Goal: Task Accomplishment & Management: Complete application form

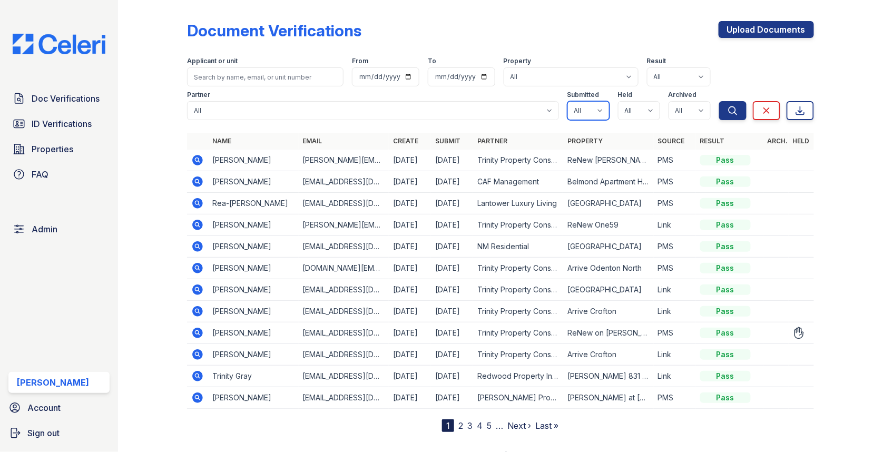
click at [593, 110] on select "All true false" at bounding box center [589, 110] width 42 height 19
click at [593, 114] on select "All true false" at bounding box center [589, 110] width 42 height 19
select select "true"
click at [645, 121] on form "Applicant or unit From To Property All 0000 Kinney Avenue 09 Cape Coral 10006 N…" at bounding box center [500, 86] width 627 height 76
click at [645, 119] on select "All true false" at bounding box center [639, 110] width 42 height 19
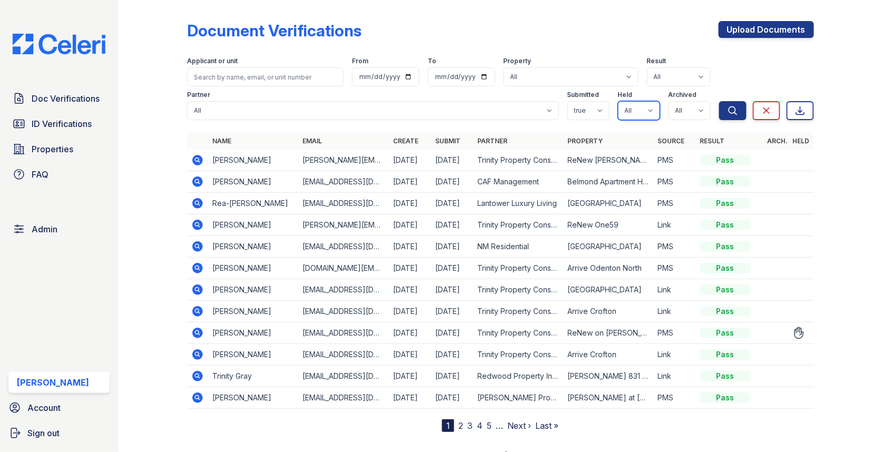
select select "true"
click at [680, 113] on select "All true false" at bounding box center [690, 110] width 42 height 19
select select "false"
click at [732, 113] on icon "submit" at bounding box center [733, 110] width 8 height 8
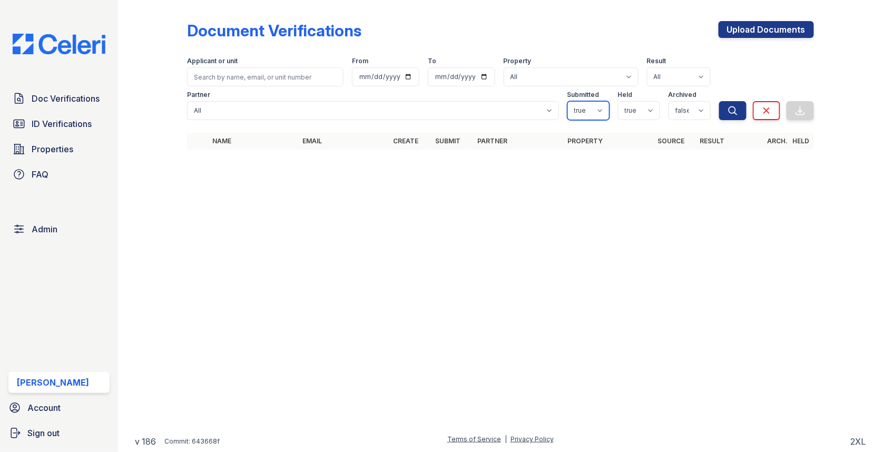
click at [589, 116] on select "All true false" at bounding box center [589, 110] width 42 height 19
select select
click at [628, 119] on select "All true false" at bounding box center [639, 110] width 42 height 19
select select
click at [674, 108] on select "All true false" at bounding box center [690, 110] width 42 height 19
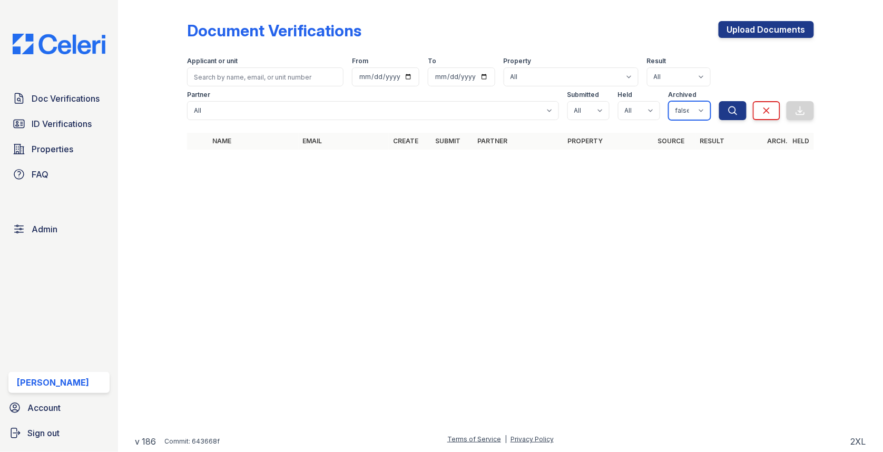
select select
click at [732, 109] on icon "submit" at bounding box center [733, 110] width 11 height 11
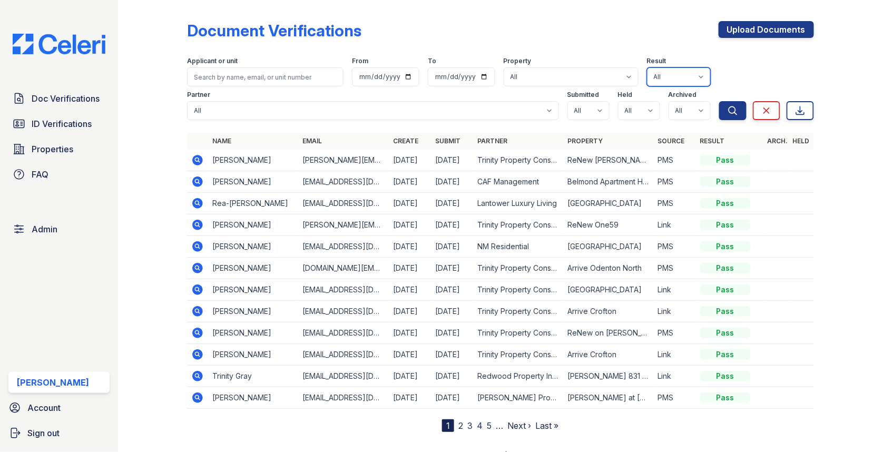
click at [679, 75] on select "All Pass Caution N/a Complete Started Error Sent Fail Pending Processing" at bounding box center [679, 76] width 64 height 19
select select "fail"
click at [727, 118] on button "Search" at bounding box center [733, 110] width 27 height 19
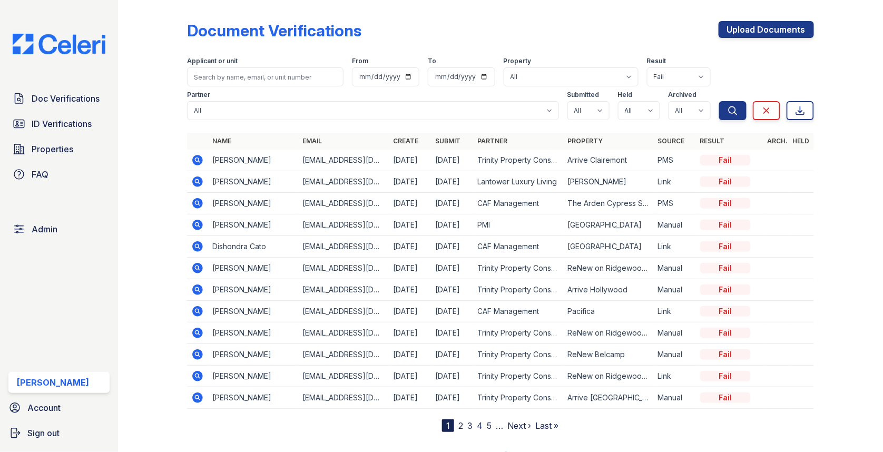
click at [197, 162] on icon at bounding box center [197, 160] width 11 height 11
click at [197, 350] on icon at bounding box center [197, 354] width 13 height 13
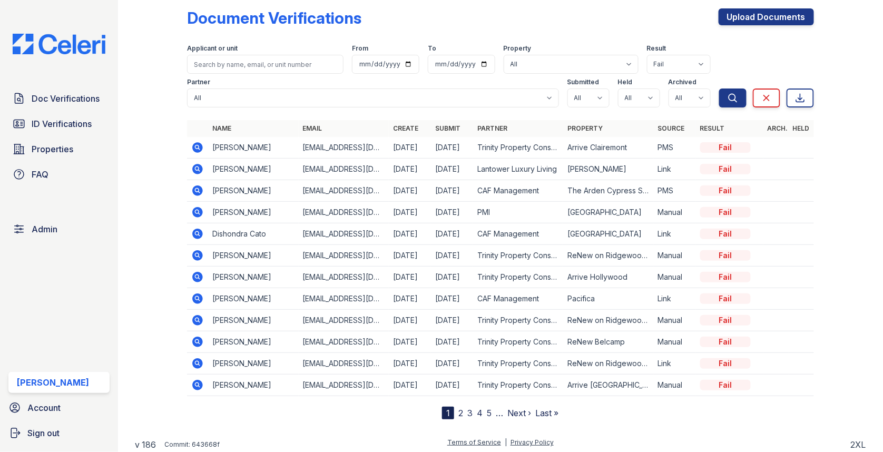
click at [461, 406] on link "2" at bounding box center [461, 413] width 5 height 11
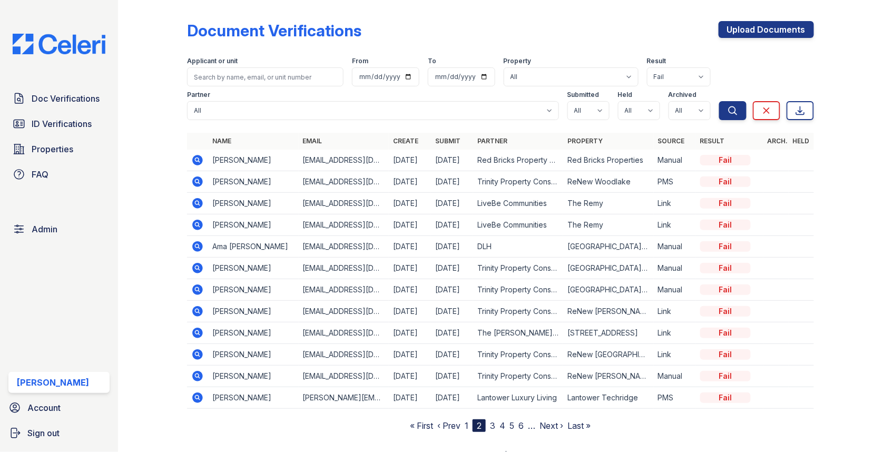
click at [200, 179] on icon at bounding box center [197, 182] width 11 height 11
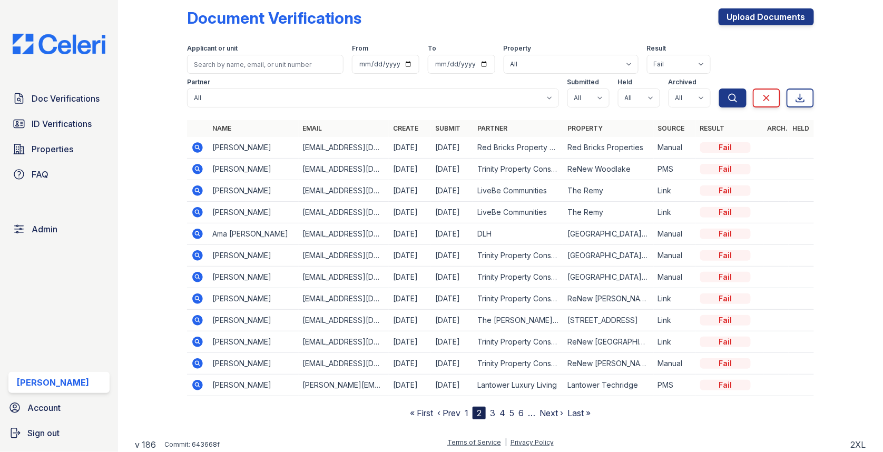
click at [198, 299] on icon at bounding box center [197, 299] width 11 height 11
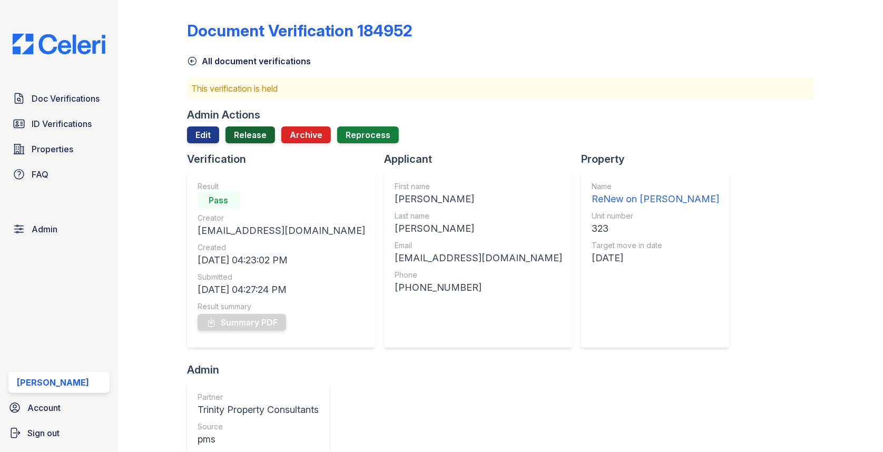
click at [255, 136] on link "Release" at bounding box center [251, 135] width 50 height 17
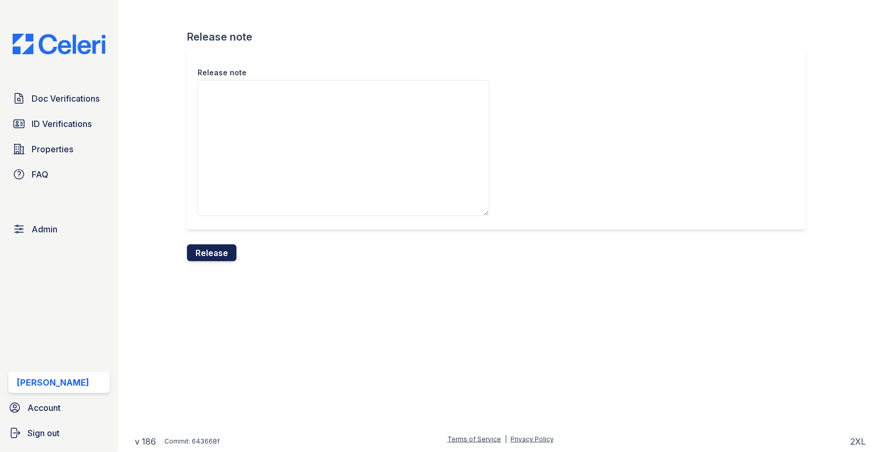
click at [227, 258] on button "Release" at bounding box center [212, 253] width 50 height 17
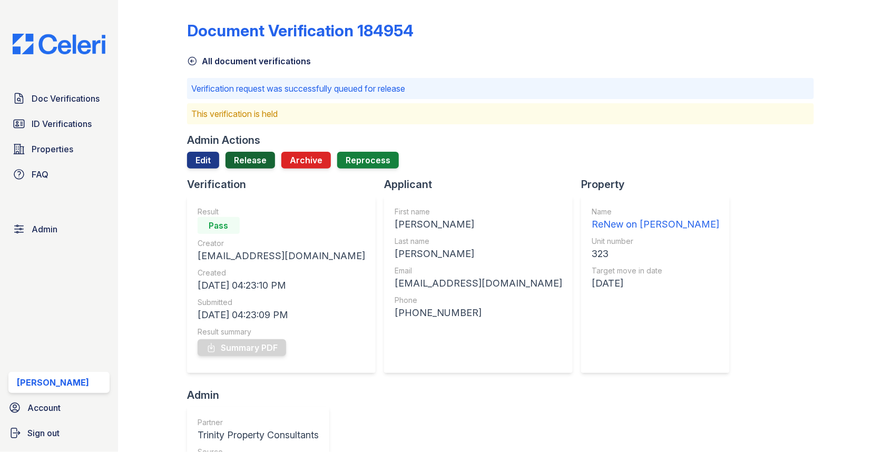
click at [257, 159] on link "Release" at bounding box center [251, 160] width 50 height 17
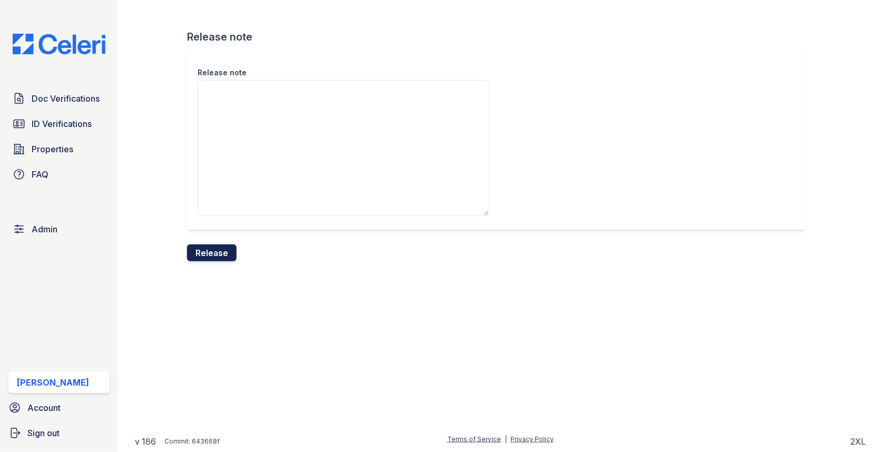
click at [232, 253] on button "Release" at bounding box center [212, 253] width 50 height 17
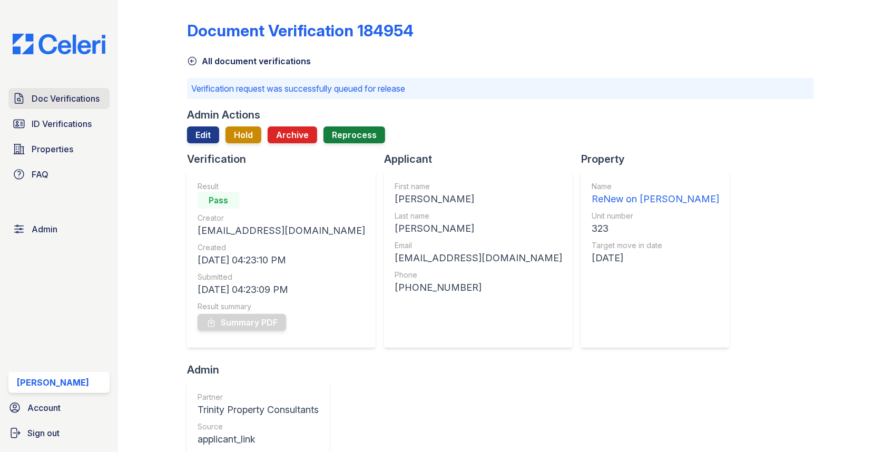
click at [79, 96] on span "Doc Verifications" at bounding box center [66, 98] width 68 height 13
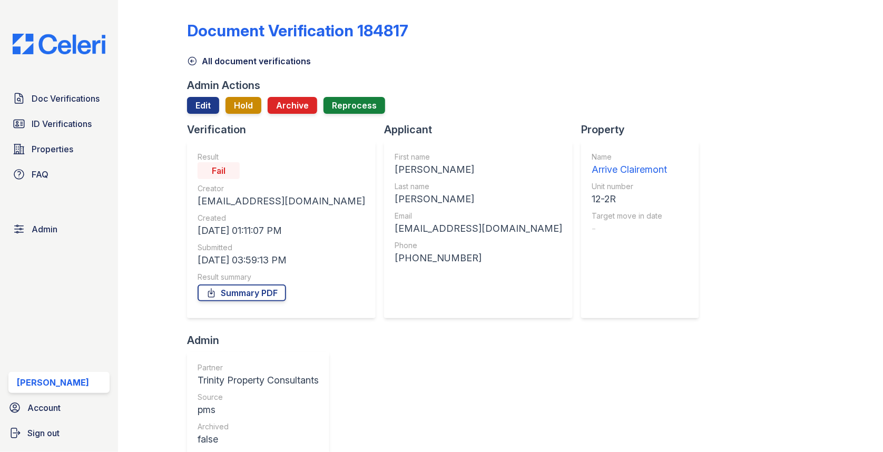
scroll to position [188, 0]
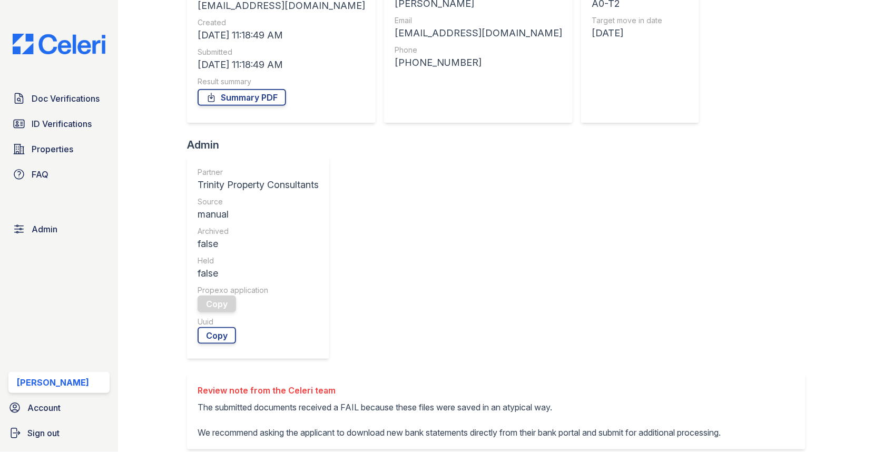
scroll to position [269, 0]
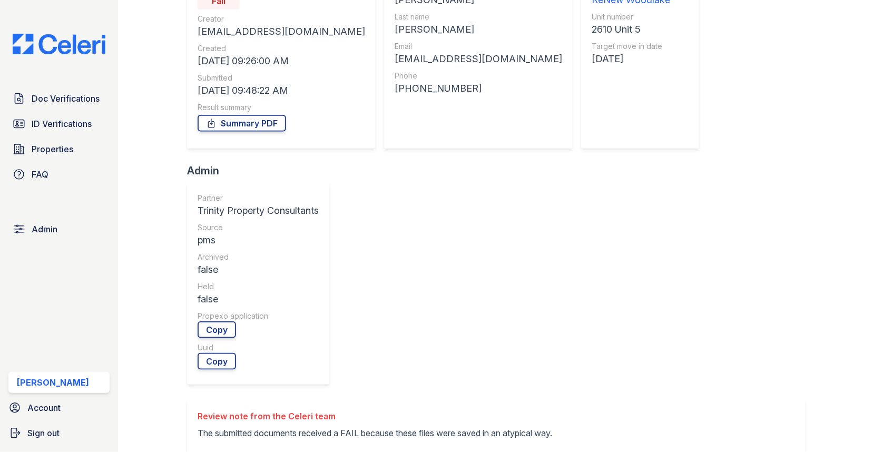
scroll to position [240, 0]
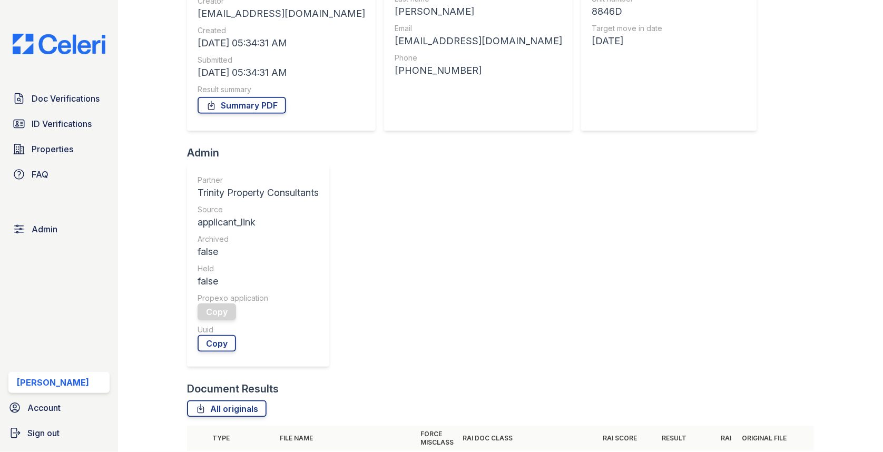
scroll to position [268, 0]
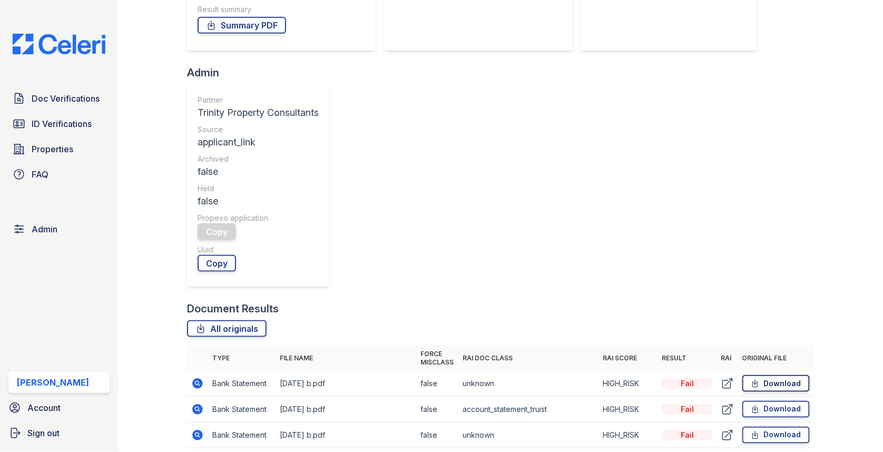
click at [775, 375] on link "Download" at bounding box center [776, 383] width 67 height 17
click at [773, 401] on link "Download" at bounding box center [776, 409] width 67 height 17
click at [778, 427] on link "Download" at bounding box center [776, 435] width 67 height 17
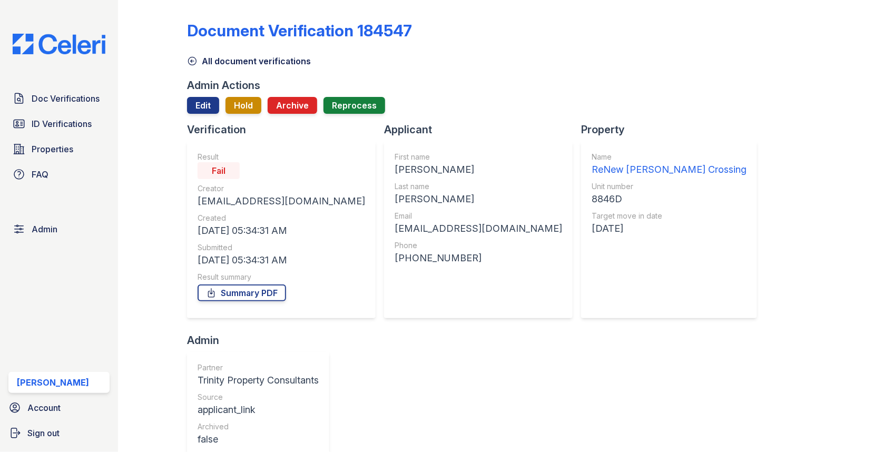
click at [395, 161] on div "First name" at bounding box center [479, 157] width 168 height 11
click at [395, 162] on div "[PERSON_NAME]" at bounding box center [479, 169] width 168 height 15
copy div "[PERSON_NAME]"
click at [70, 98] on span "Doc Verifications" at bounding box center [66, 98] width 68 height 13
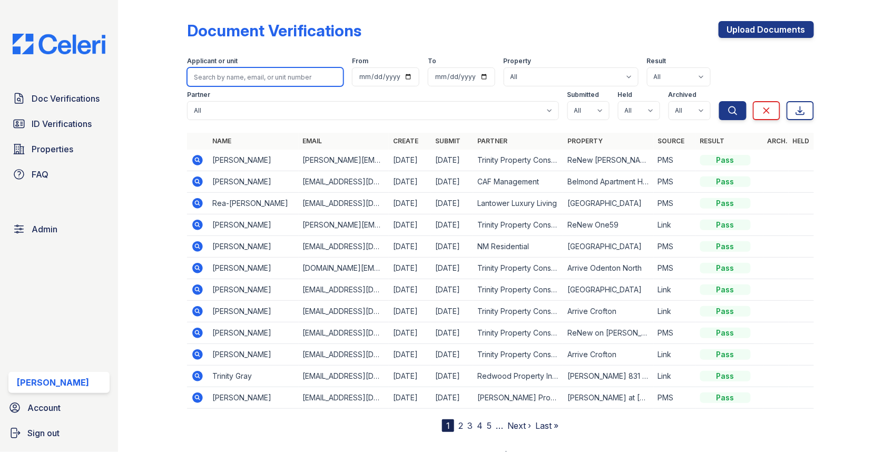
click at [285, 75] on input "search" at bounding box center [265, 76] width 157 height 19
paste input "[PERSON_NAME]"
type input "[PERSON_NAME]"
click at [720, 101] on button "Search" at bounding box center [733, 110] width 27 height 19
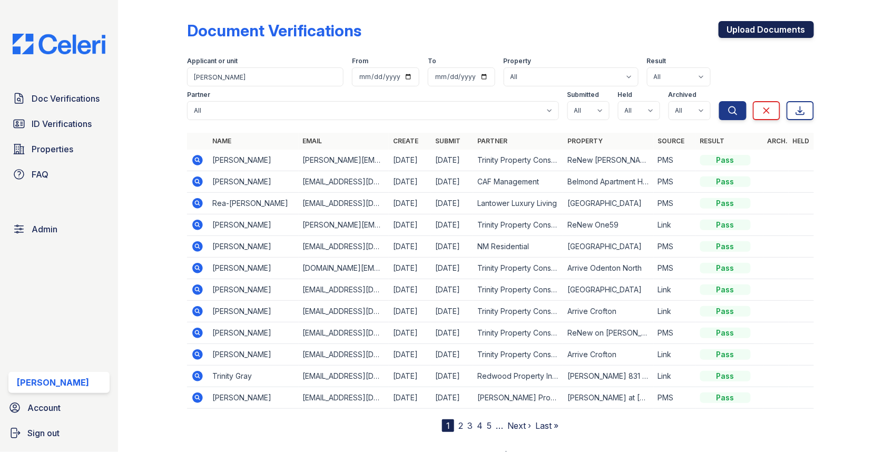
click at [755, 26] on link "Upload Documents" at bounding box center [766, 29] width 95 height 17
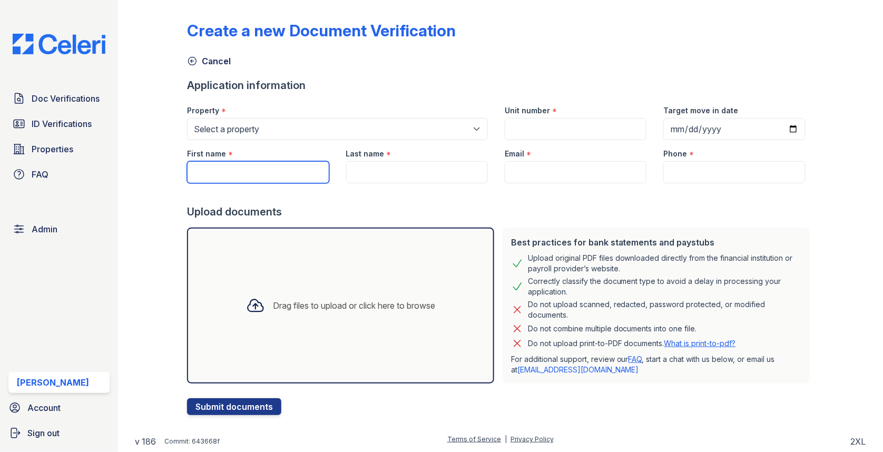
click at [266, 173] on input "First name" at bounding box center [258, 172] width 142 height 22
paste input "[PERSON_NAME]"
type input "[PERSON_NAME]"
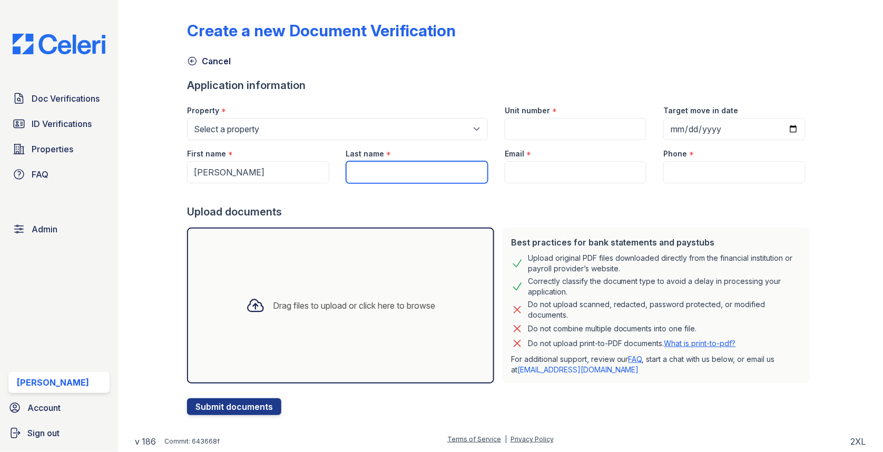
click at [403, 168] on input "Last name" at bounding box center [417, 172] width 142 height 22
paste input "STOLLE"
type input "STOLLE"
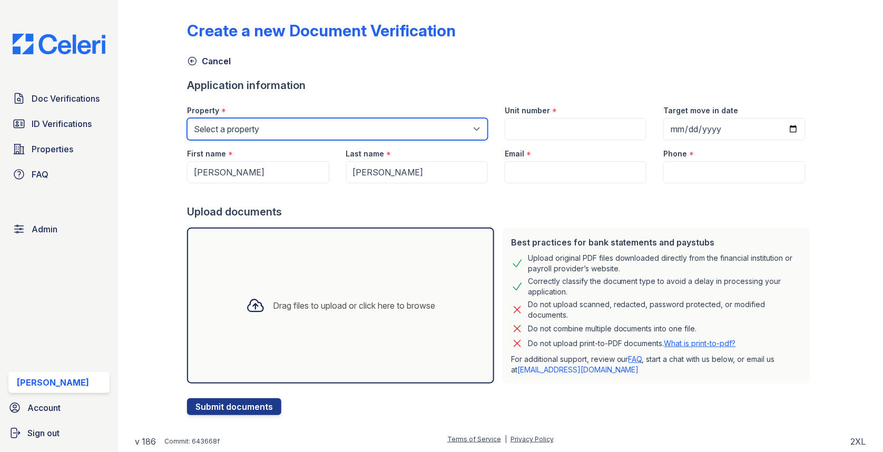
click at [320, 136] on select "Select a property 0000 Kinney Avenue 09 Cape Coral 10006 North Glowing Forge Co…" at bounding box center [337, 129] width 301 height 22
select select "3962"
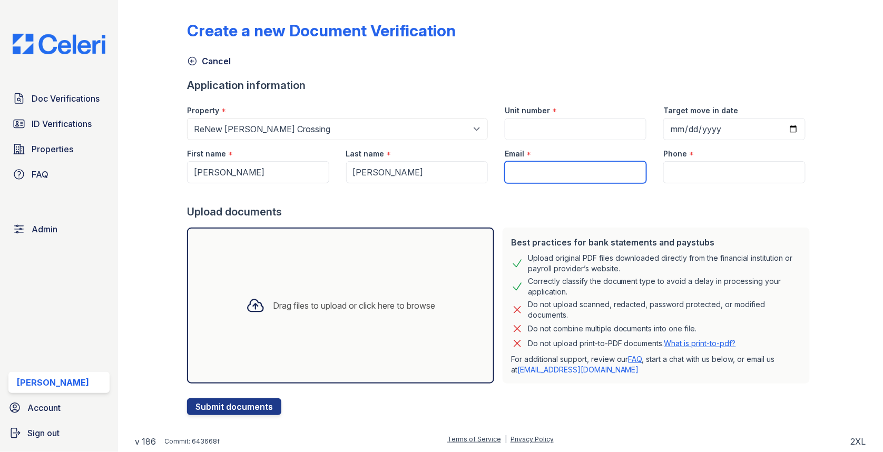
click at [533, 174] on input "Email" at bounding box center [576, 172] width 142 height 22
paste input "[EMAIL_ADDRESS][DOMAIN_NAME]"
type input "[EMAIL_ADDRESS][DOMAIN_NAME]"
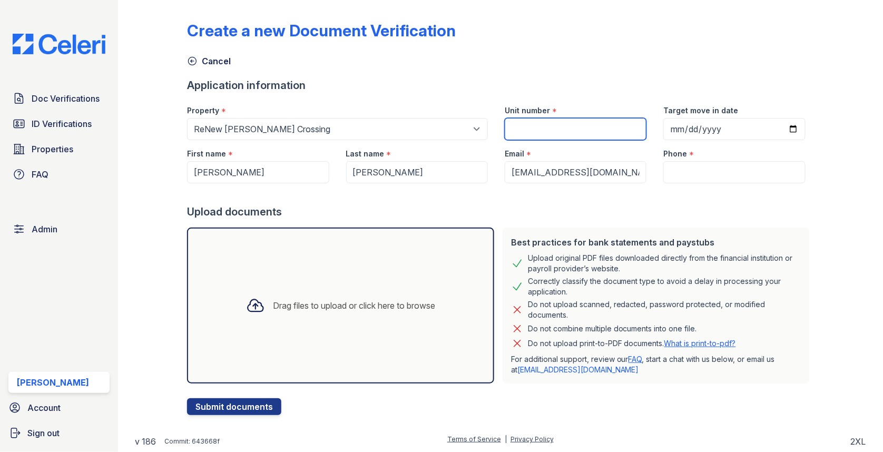
click at [553, 129] on input "Unit number" at bounding box center [576, 129] width 142 height 22
paste input "8846D"
type input "8846D"
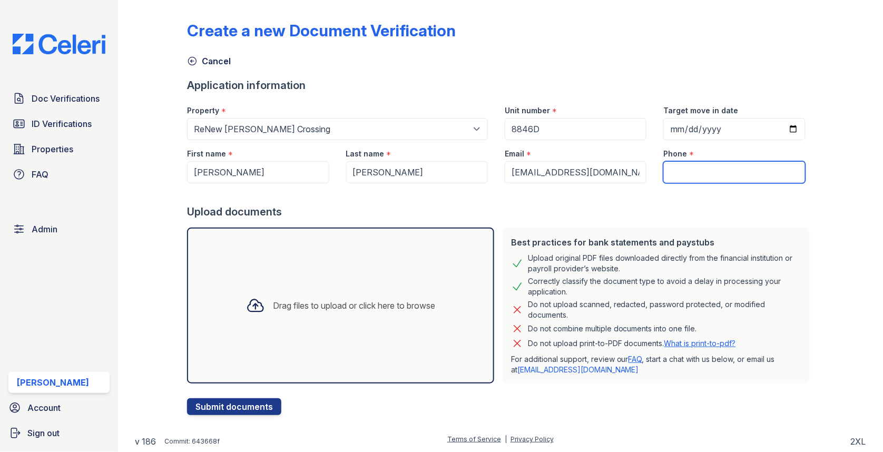
click at [687, 172] on input "Phone" at bounding box center [735, 172] width 142 height 22
paste input "5169748568"
type input "5169748568"
click at [379, 271] on div "Drag files to upload or click here to browse" at bounding box center [340, 306] width 307 height 156
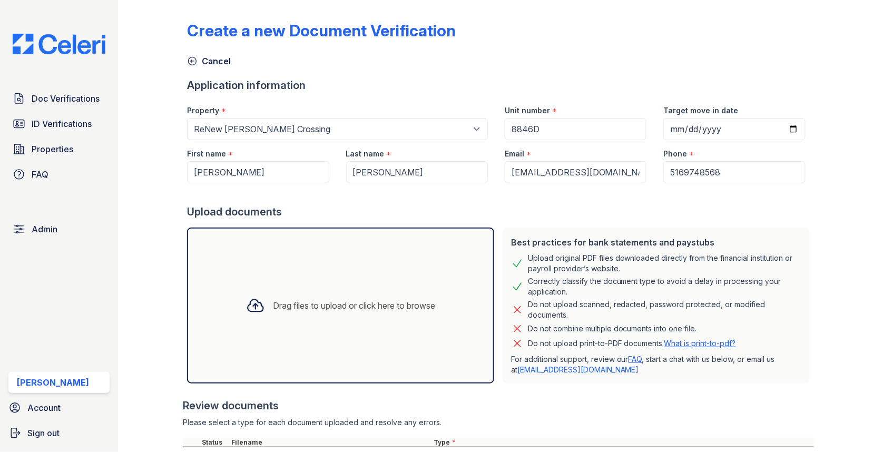
scroll to position [93, 0]
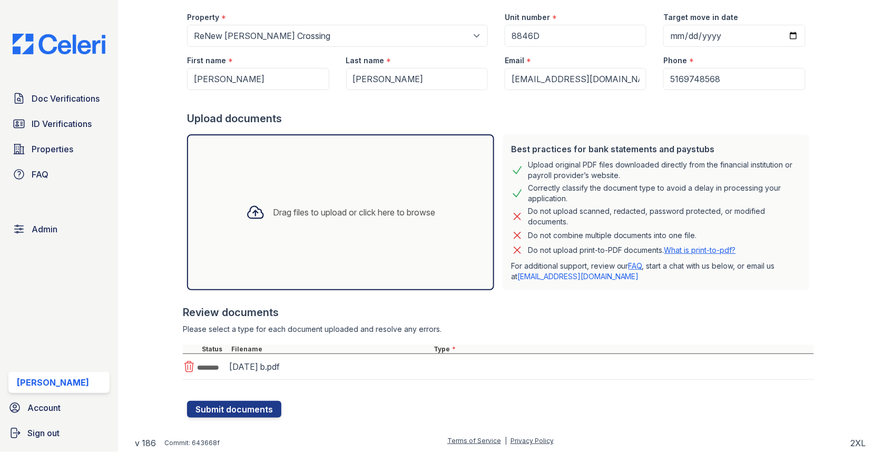
click at [467, 370] on div "[DATE] b.pdf" at bounding box center [498, 367] width 631 height 26
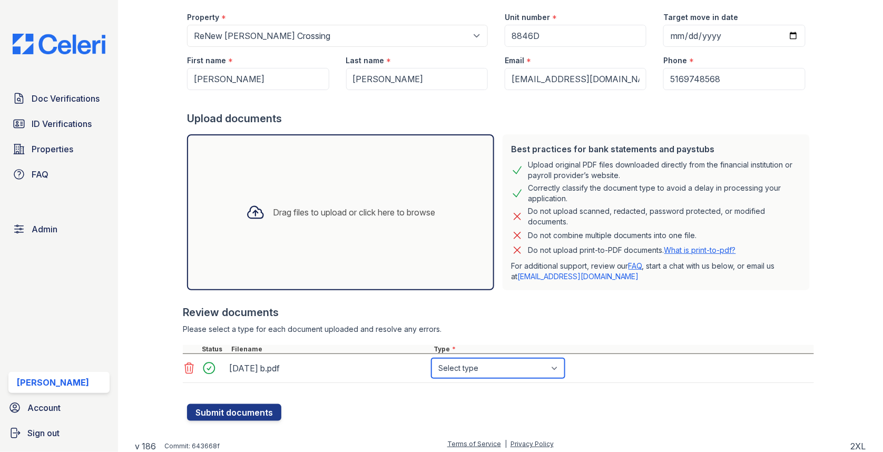
click at [475, 370] on select "Select type Paystub Bank Statement Offer Letter Tax Documents Benefit Award Let…" at bounding box center [498, 368] width 133 height 20
select select "bank_statement"
click at [246, 398] on div at bounding box center [500, 399] width 627 height 11
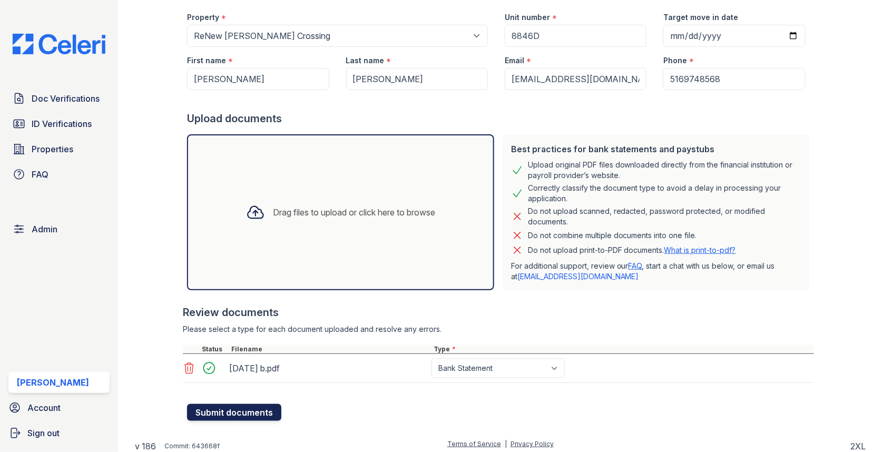
click at [239, 410] on button "Submit documents" at bounding box center [234, 412] width 94 height 17
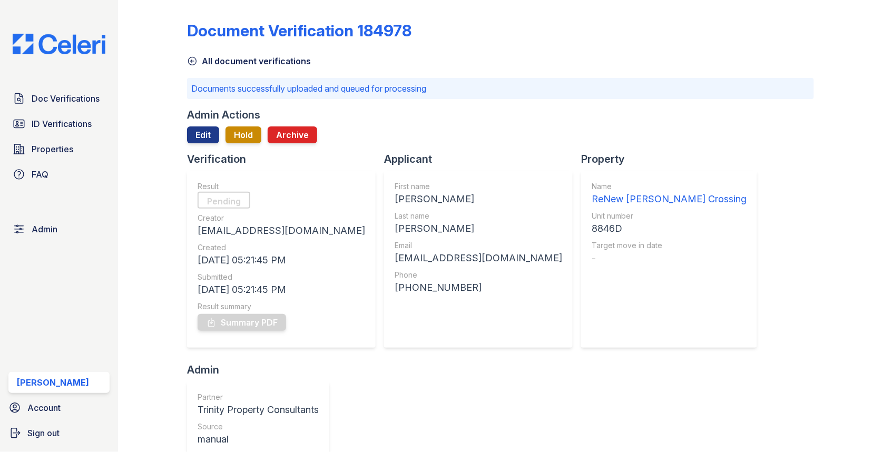
click at [395, 203] on div "[PERSON_NAME]" at bounding box center [479, 199] width 168 height 15
copy div "[PERSON_NAME]"
click at [395, 221] on div "[PERSON_NAME]" at bounding box center [479, 228] width 168 height 15
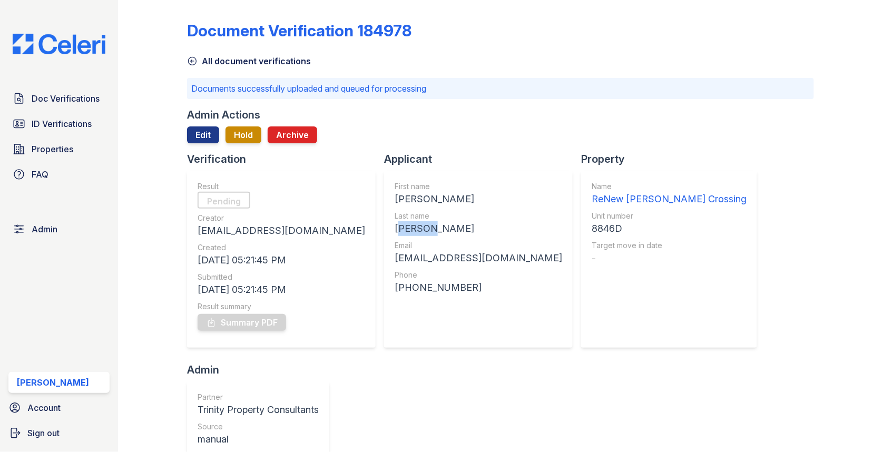
copy div "[PERSON_NAME]"
click at [395, 255] on div "[EMAIL_ADDRESS][DOMAIN_NAME]" at bounding box center [479, 258] width 168 height 15
copy div "[EMAIL_ADDRESS][DOMAIN_NAME]"
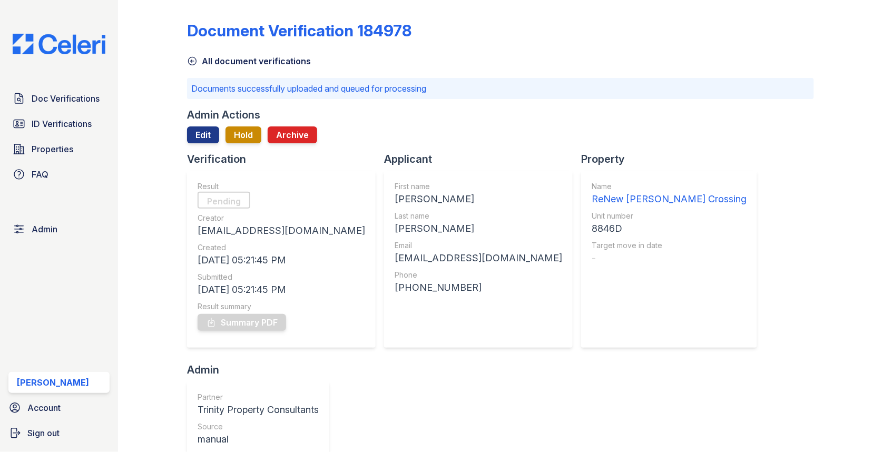
click at [592, 237] on div "Name ReNew Howard Crossing Unit number 8846D Target move in date -" at bounding box center [669, 259] width 155 height 156
click at [592, 232] on div "8846D" at bounding box center [669, 228] width 155 height 15
copy div "8846D"
drag, startPoint x: 336, startPoint y: 289, endPoint x: 429, endPoint y: 287, distance: 92.8
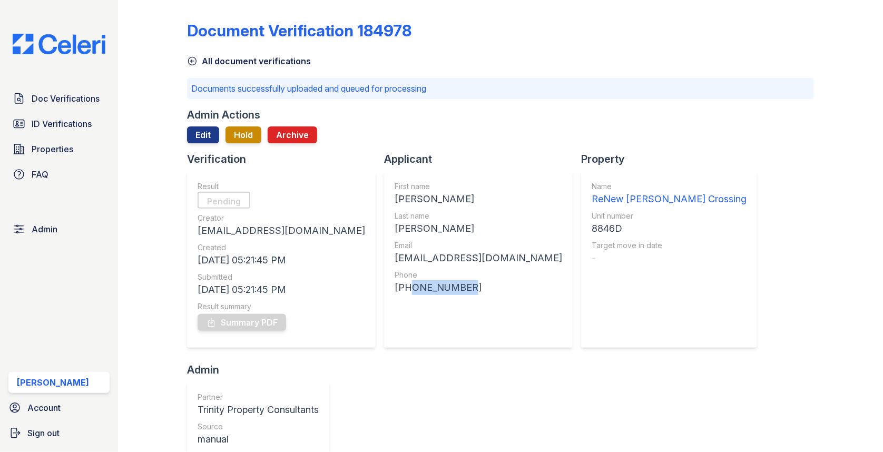
click at [429, 287] on div "First name [PERSON_NAME] Last name [PERSON_NAME] Email [EMAIL_ADDRESS][DOMAIN_N…" at bounding box center [478, 259] width 189 height 177
copy div "5169748568"
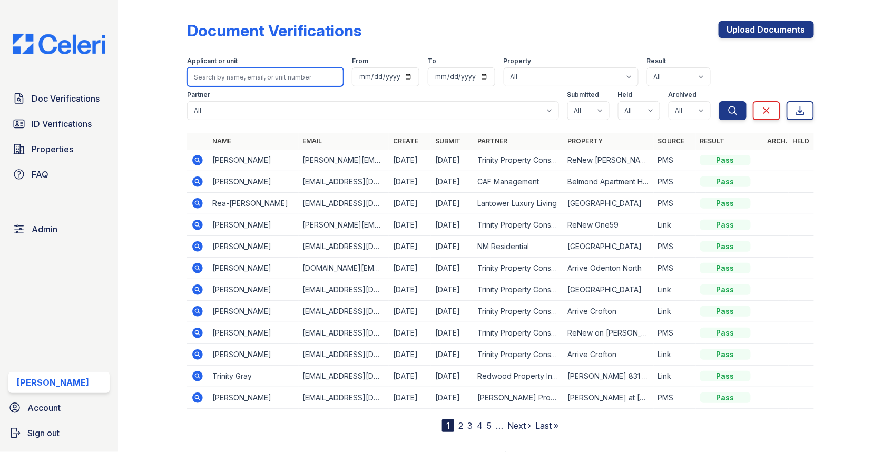
click at [288, 78] on input "search" at bounding box center [265, 76] width 157 height 19
type input "brian s"
click at [720, 101] on button "Search" at bounding box center [733, 110] width 27 height 19
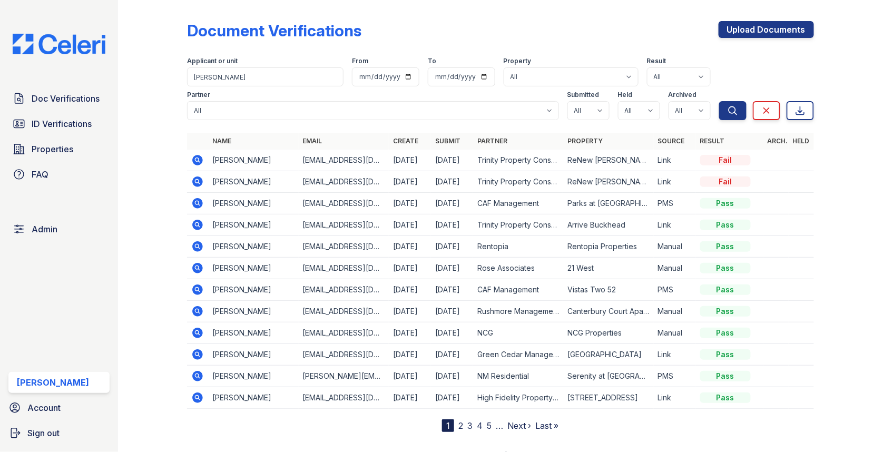
click at [200, 160] on icon at bounding box center [197, 160] width 11 height 11
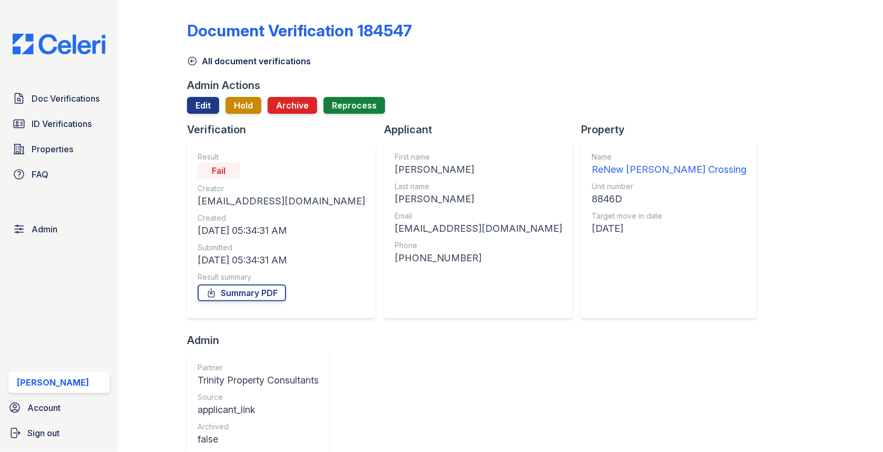
click at [395, 168] on div "[PERSON_NAME]" at bounding box center [479, 169] width 168 height 15
copy div "[PERSON_NAME]"
click at [395, 194] on div "[PERSON_NAME]" at bounding box center [479, 199] width 168 height 15
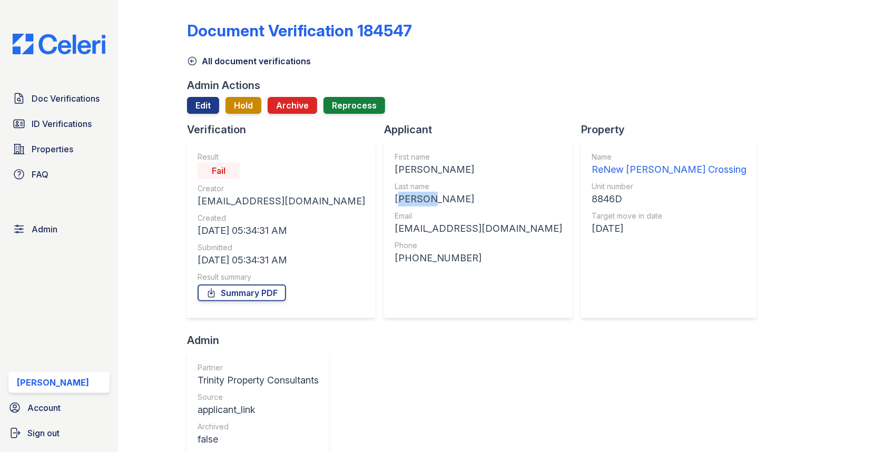
copy div "[PERSON_NAME]"
click at [395, 236] on div "[EMAIL_ADDRESS][DOMAIN_NAME]" at bounding box center [479, 228] width 168 height 15
click at [395, 231] on div "[EMAIL_ADDRESS][DOMAIN_NAME]" at bounding box center [479, 228] width 168 height 15
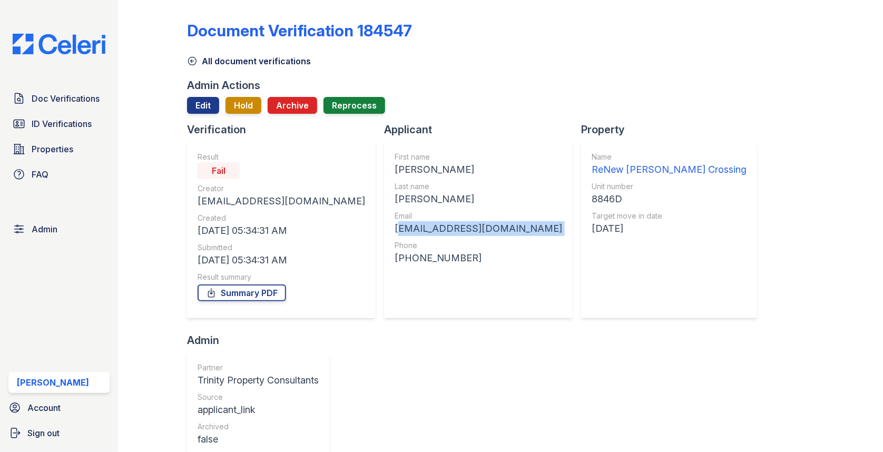
copy div "[EMAIL_ADDRESS][DOMAIN_NAME]"
click at [592, 197] on div "8846D" at bounding box center [669, 199] width 155 height 15
copy div "8846D"
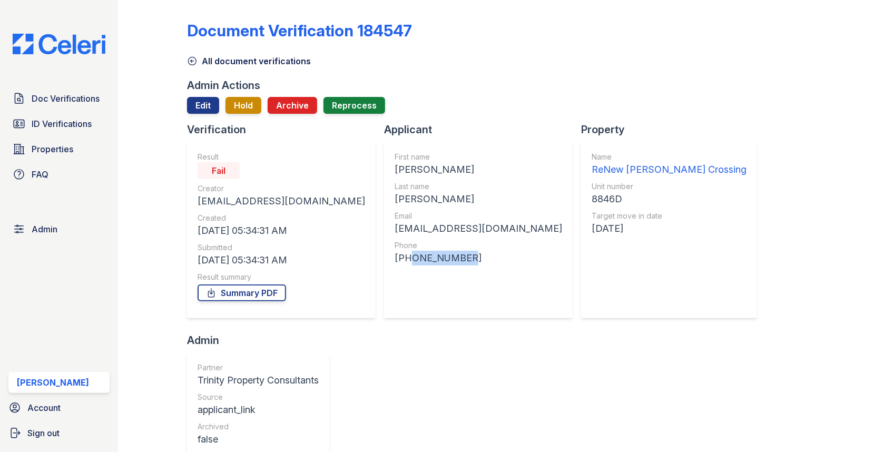
drag, startPoint x: 337, startPoint y: 259, endPoint x: 428, endPoint y: 259, distance: 90.7
click at [427, 259] on div "First name BRIAN Last name STOLLE Email techbiz00@usa.com Phone +15169748568" at bounding box center [478, 229] width 189 height 177
copy div "5169748568"
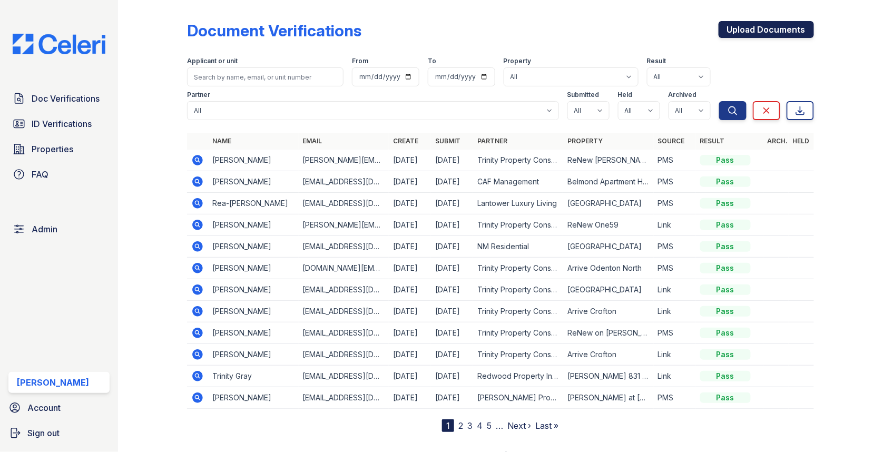
click at [775, 28] on link "Upload Documents" at bounding box center [766, 29] width 95 height 17
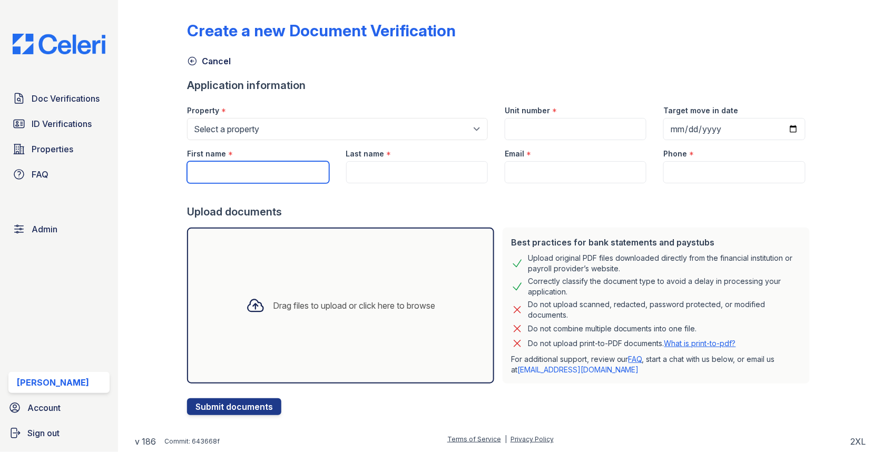
click at [291, 165] on input "First name" at bounding box center [258, 172] width 142 height 22
paste input "[PERSON_NAME]"
type input "[PERSON_NAME]"
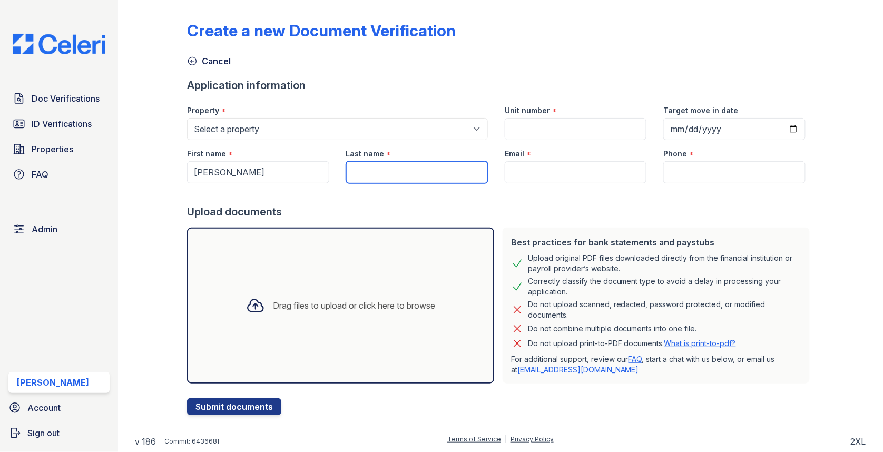
click at [422, 169] on input "Last name" at bounding box center [417, 172] width 142 height 22
paste input "[PERSON_NAME]"
type input "[PERSON_NAME]"
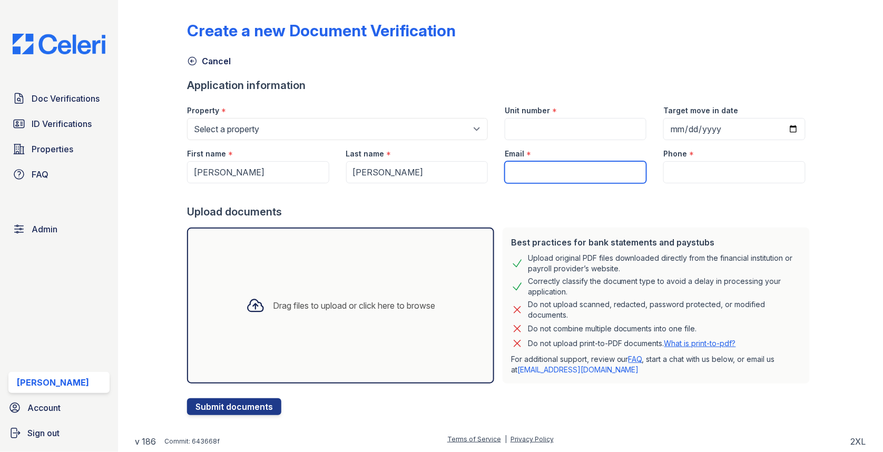
click at [536, 171] on input "Email" at bounding box center [576, 172] width 142 height 22
paste input "[EMAIL_ADDRESS][DOMAIN_NAME]"
type input "[EMAIL_ADDRESS][DOMAIN_NAME]"
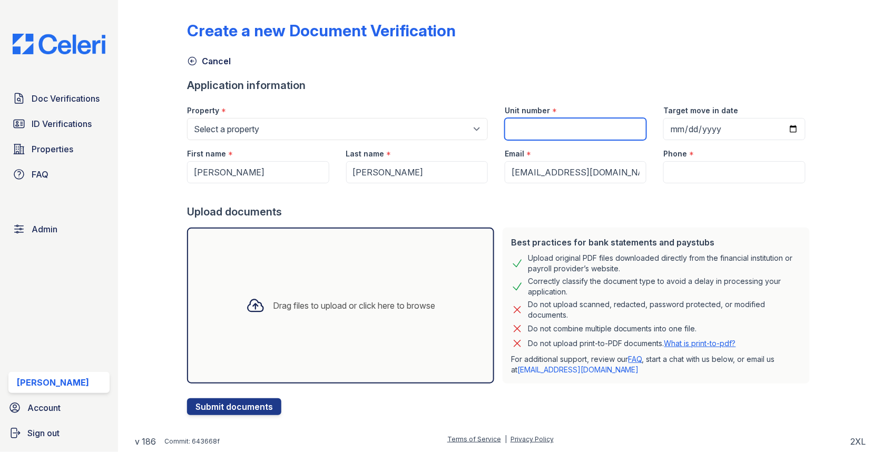
click at [536, 120] on input "Unit number" at bounding box center [576, 129] width 142 height 22
paste input "8846D"
type input "8846D"
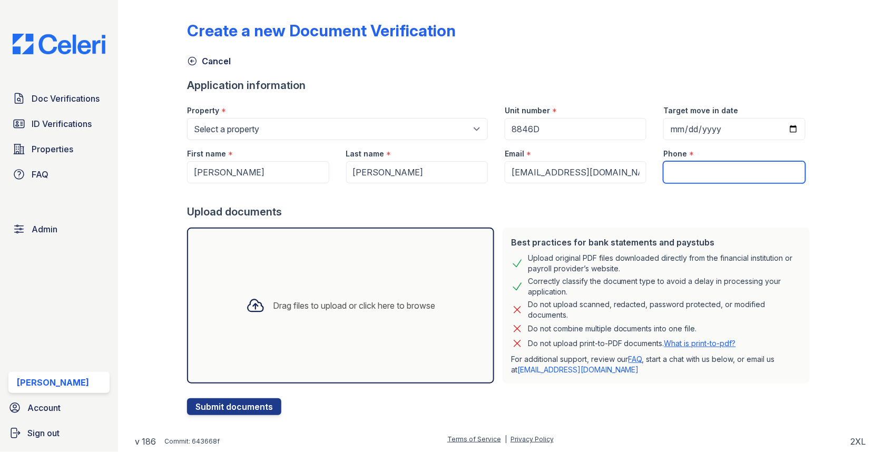
click at [681, 168] on input "Phone" at bounding box center [735, 172] width 142 height 22
paste input "5169748568"
type input "5169748568"
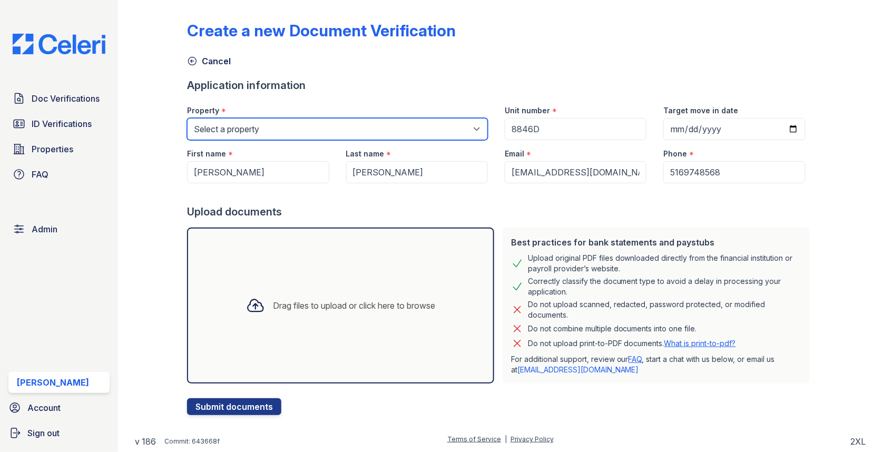
click at [423, 120] on select "Select a property [GEOGRAPHIC_DATA][PERSON_NAME] [GEOGRAPHIC_DATA] [STREET_ADDR…" at bounding box center [337, 129] width 301 height 22
select select "3962"
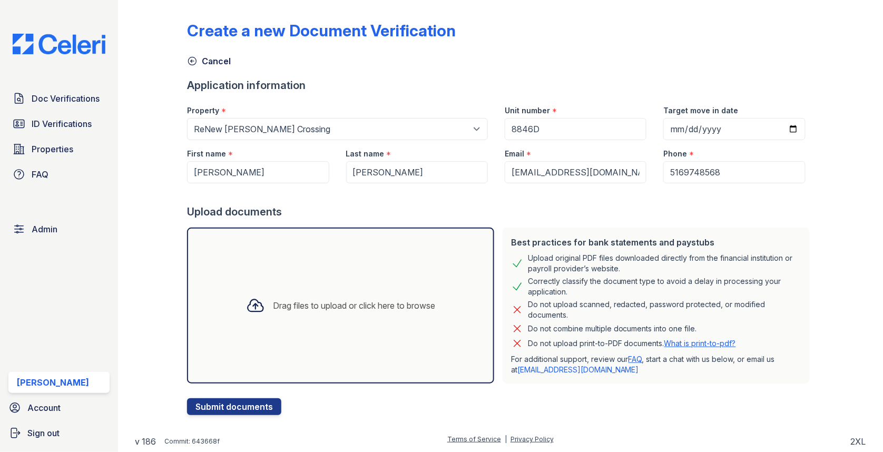
click at [356, 314] on div "Drag files to upload or click here to browse" at bounding box center [341, 306] width 207 height 36
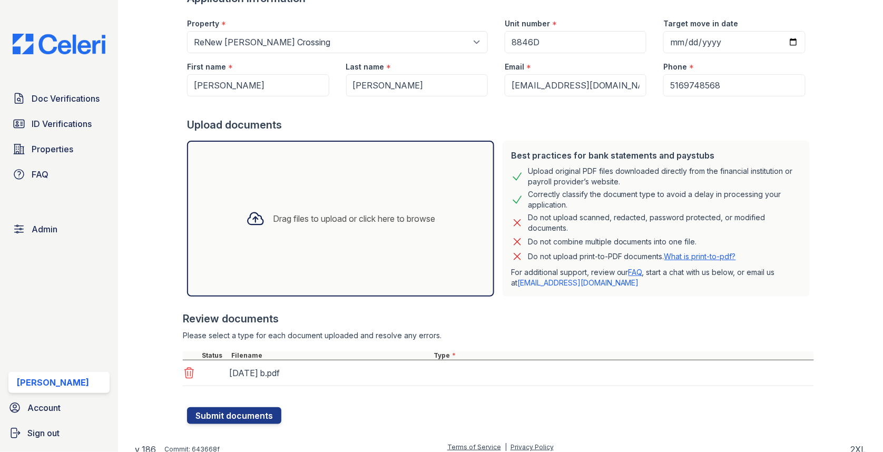
scroll to position [93, 0]
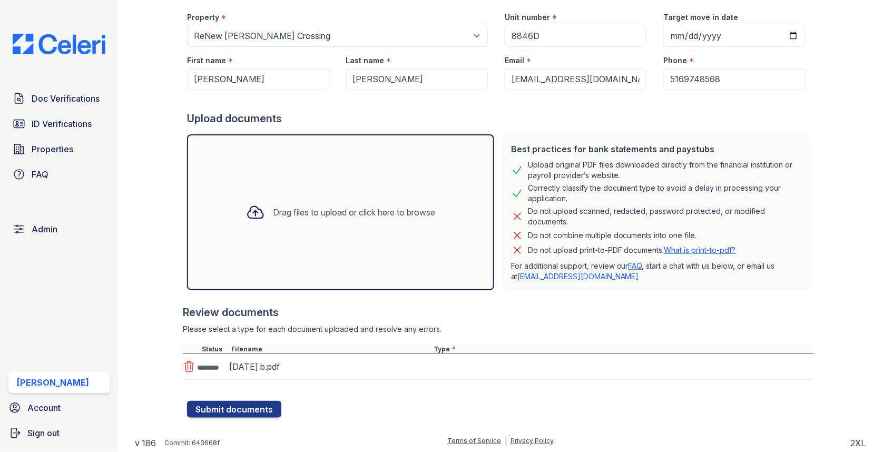
click at [457, 366] on div "April, 2025 b.pdf" at bounding box center [498, 367] width 631 height 26
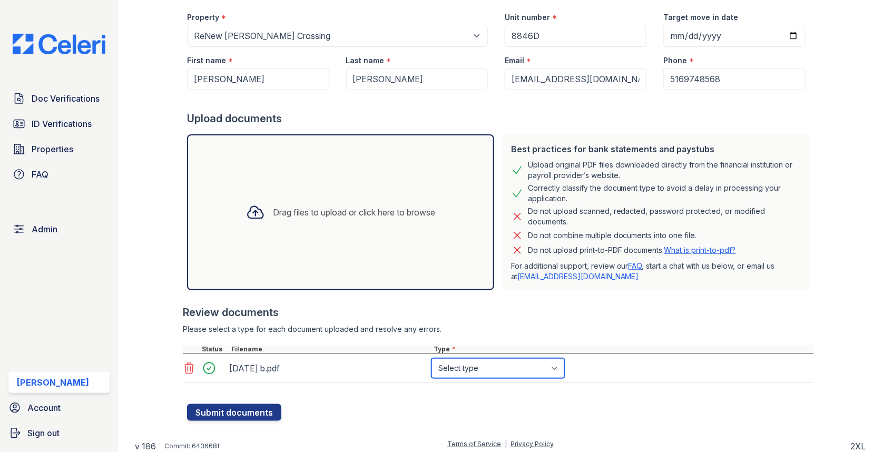
click at [457, 368] on select "Select type Paystub Bank Statement Offer Letter Tax Documents Benefit Award Let…" at bounding box center [498, 368] width 133 height 20
select select "bank_statement"
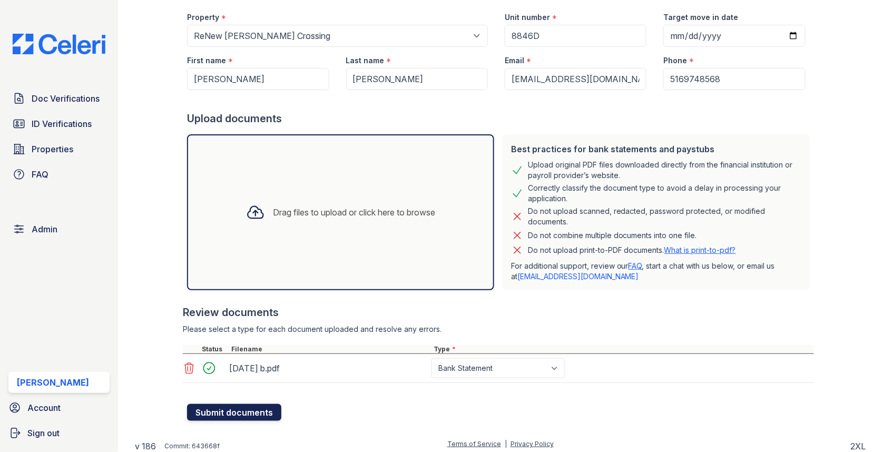
click at [258, 416] on button "Submit documents" at bounding box center [234, 412] width 94 height 17
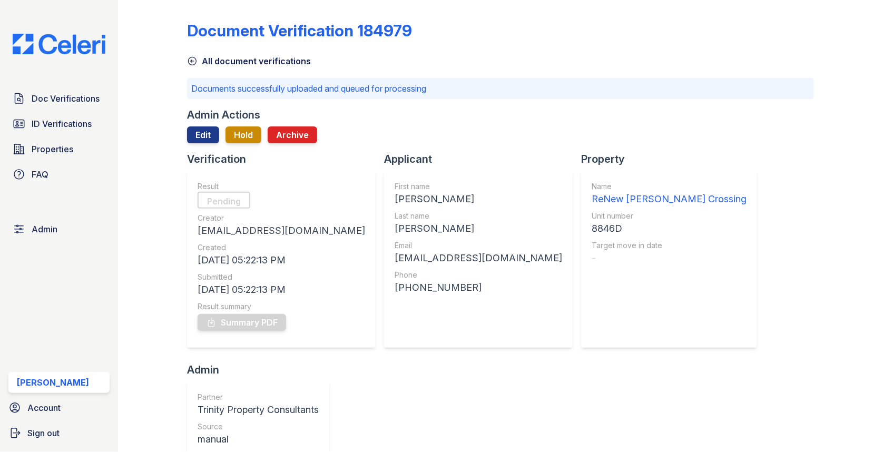
click at [395, 195] on div "[PERSON_NAME]" at bounding box center [479, 199] width 168 height 15
copy div "[PERSON_NAME]"
click at [395, 221] on div "[PERSON_NAME]" at bounding box center [479, 228] width 168 height 15
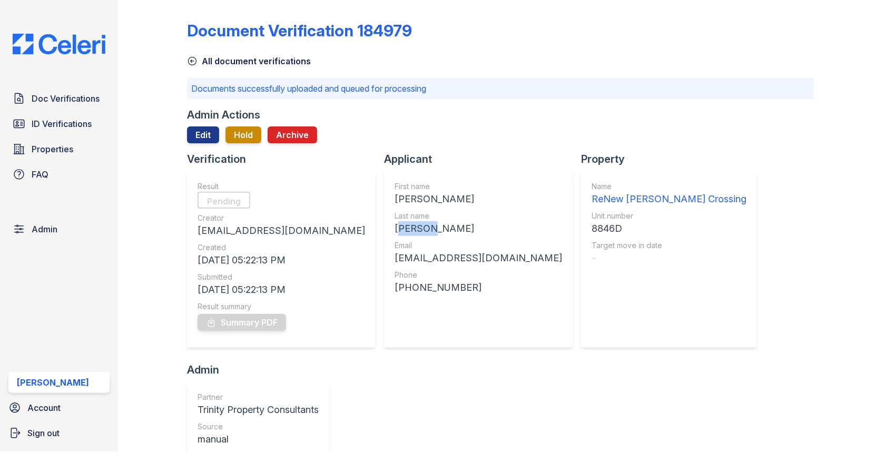
copy div "[PERSON_NAME]"
click at [395, 256] on div "[EMAIL_ADDRESS][DOMAIN_NAME]" at bounding box center [479, 258] width 168 height 15
copy div "[EMAIL_ADDRESS][DOMAIN_NAME]"
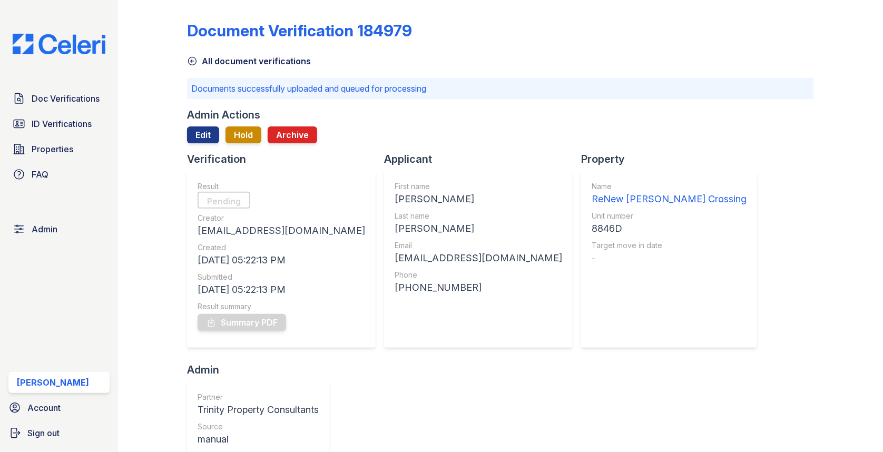
click at [592, 232] on div "8846D" at bounding box center [669, 228] width 155 height 15
copy div "8846D"
drag, startPoint x: 336, startPoint y: 289, endPoint x: 443, endPoint y: 289, distance: 107.5
click at [443, 289] on div "Verification Result Pending Creator max@getceleri.com Created 08/29/25 05:22:13…" at bounding box center [500, 375] width 627 height 447
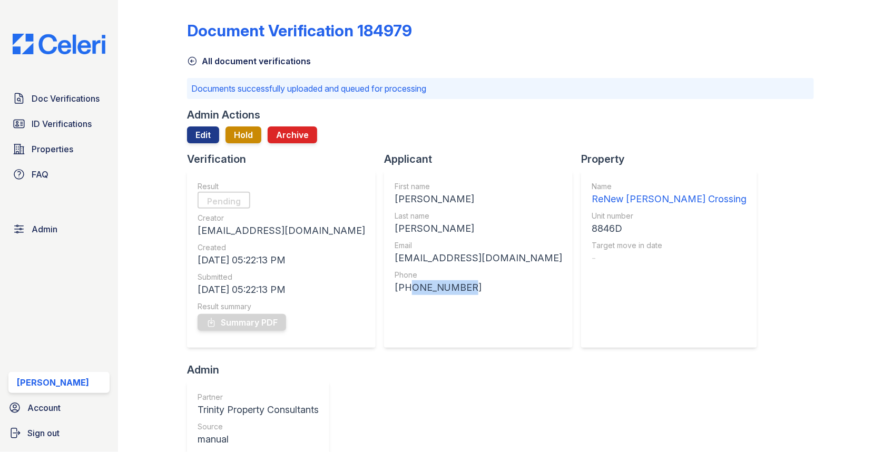
copy div "5169748568 Property Name ReNew Howard Crossing Unit number 8846D Target move in…"
click at [395, 285] on div "[PHONE_NUMBER]" at bounding box center [479, 287] width 168 height 15
drag, startPoint x: 337, startPoint y: 286, endPoint x: 392, endPoint y: 286, distance: 54.3
click at [395, 286] on div "[PHONE_NUMBER]" at bounding box center [479, 287] width 168 height 15
copy div "5169748568"
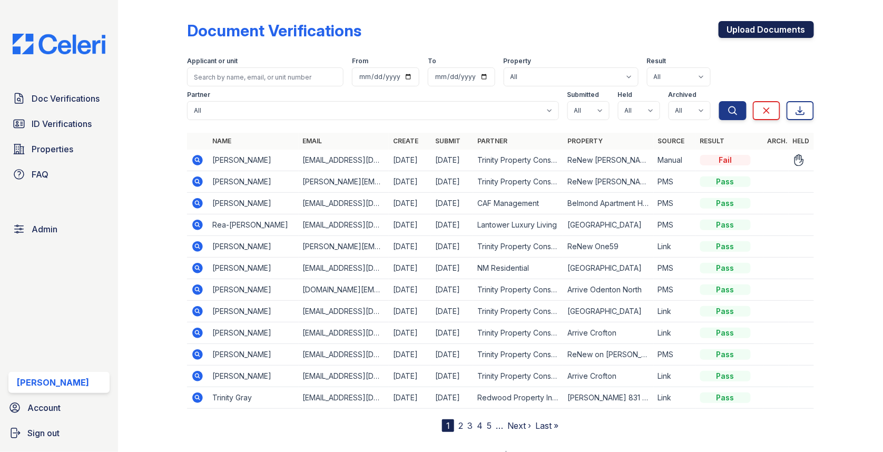
click at [781, 23] on link "Upload Documents" at bounding box center [766, 29] width 95 height 17
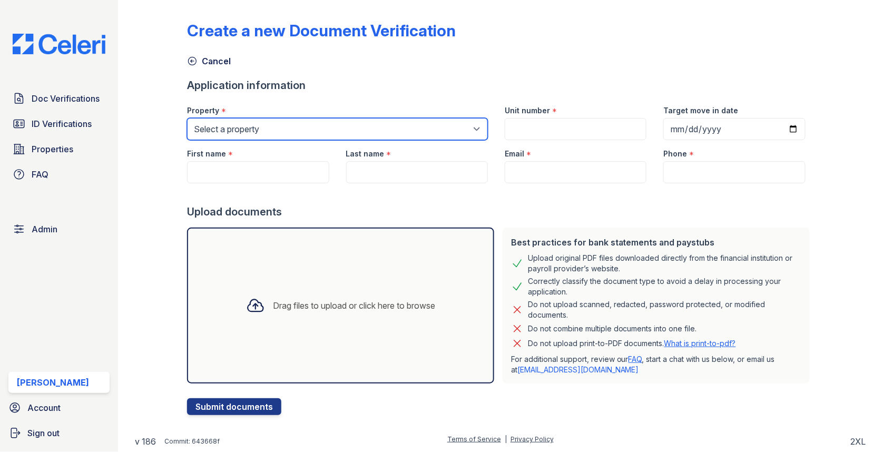
click at [262, 130] on select "Select a property [GEOGRAPHIC_DATA][PERSON_NAME] [GEOGRAPHIC_DATA] [STREET_ADDR…" at bounding box center [337, 129] width 301 height 22
select select "3962"
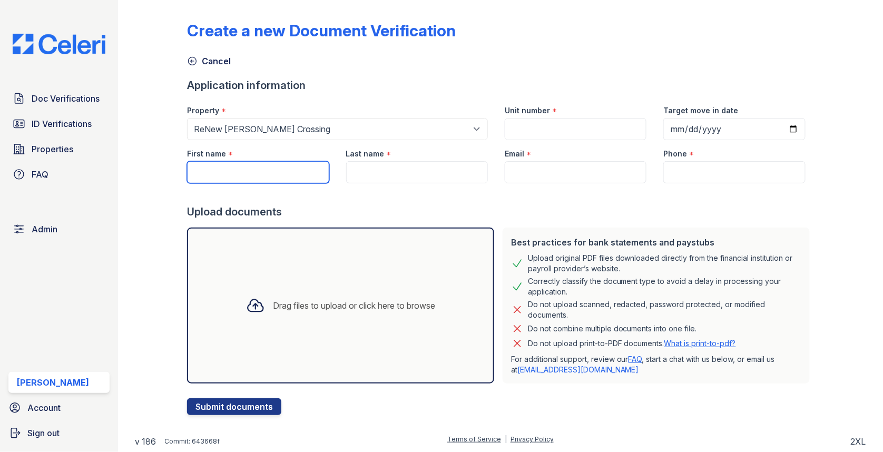
click at [270, 176] on input "First name" at bounding box center [258, 172] width 142 height 22
paste input "[PERSON_NAME]"
type input "[PERSON_NAME]"
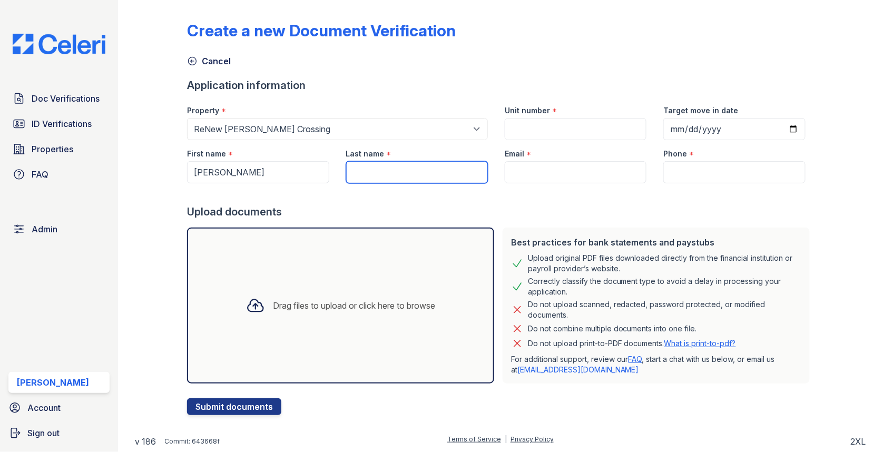
click at [410, 177] on input "Last name" at bounding box center [417, 172] width 142 height 22
paste input "[PERSON_NAME]"
type input "[PERSON_NAME]"
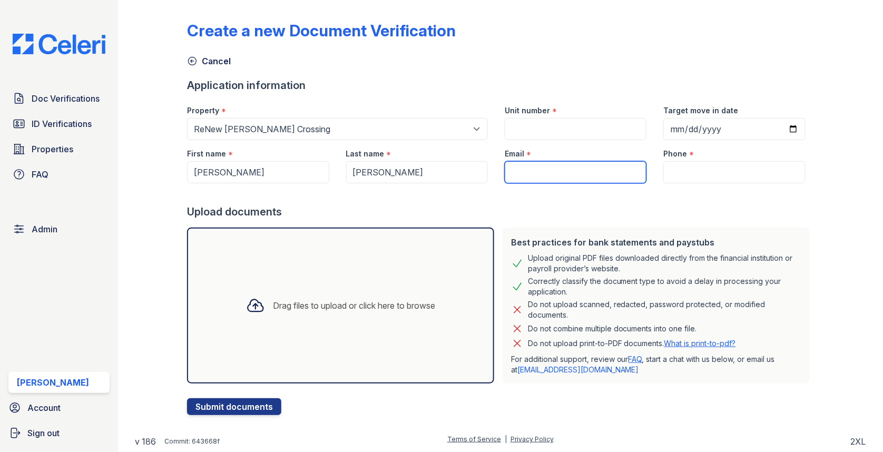
click at [549, 163] on input "Email" at bounding box center [576, 172] width 142 height 22
paste input "[EMAIL_ADDRESS][DOMAIN_NAME]"
type input "[EMAIL_ADDRESS][DOMAIN_NAME]"
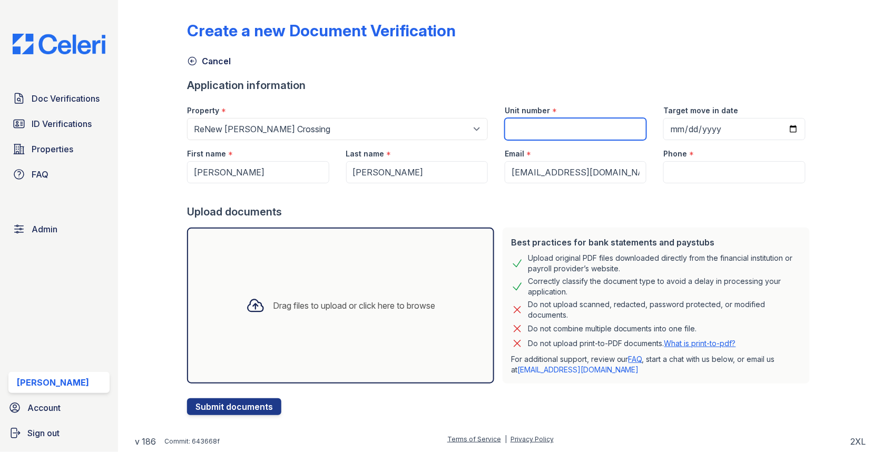
click at [552, 129] on input "Unit number" at bounding box center [576, 129] width 142 height 22
paste input "8846D"
type input "8846D"
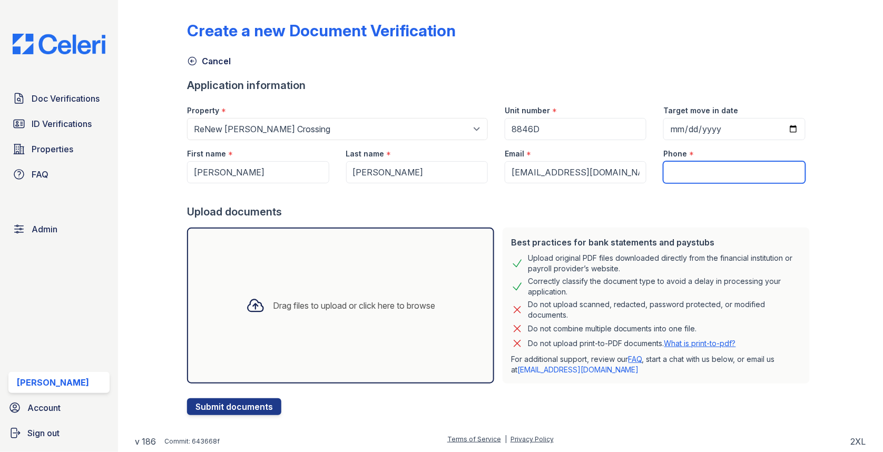
click at [690, 161] on input "Phone" at bounding box center [735, 172] width 142 height 22
paste input "5169748568"
type input "5169748568"
click at [285, 281] on div "Drag files to upload or click here to browse" at bounding box center [340, 306] width 307 height 156
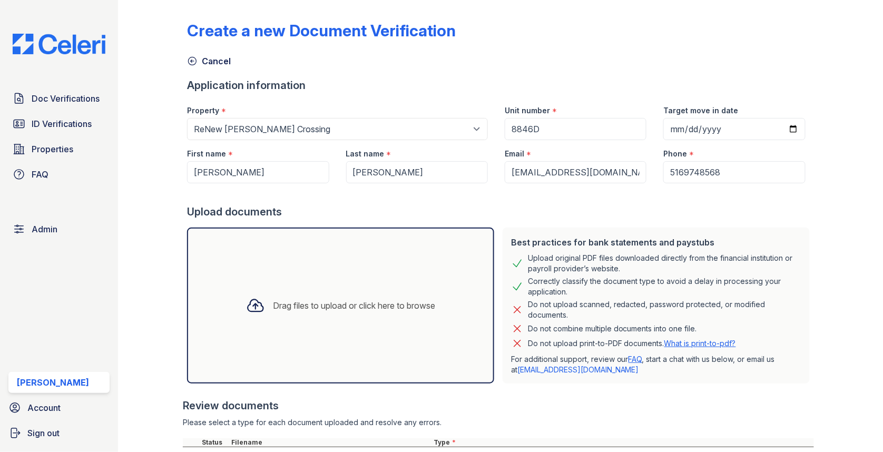
scroll to position [93, 0]
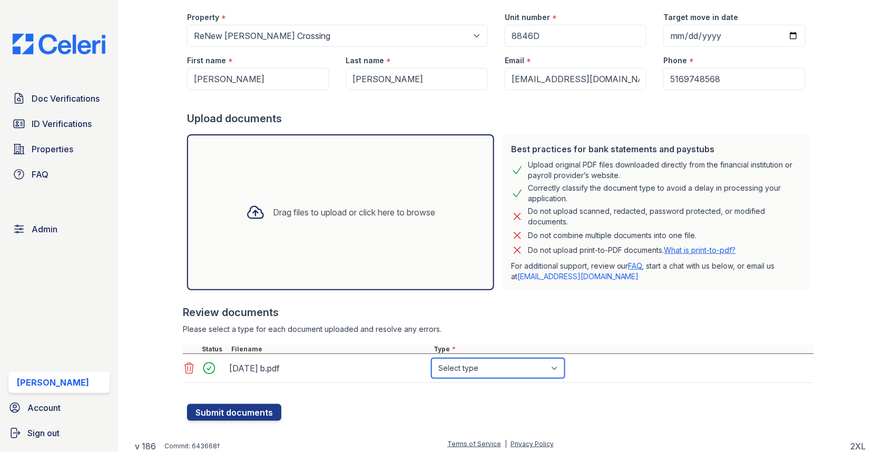
click at [474, 362] on select "Select type Paystub Bank Statement Offer Letter Tax Documents Benefit Award Let…" at bounding box center [498, 368] width 133 height 20
select select "bank_statement"
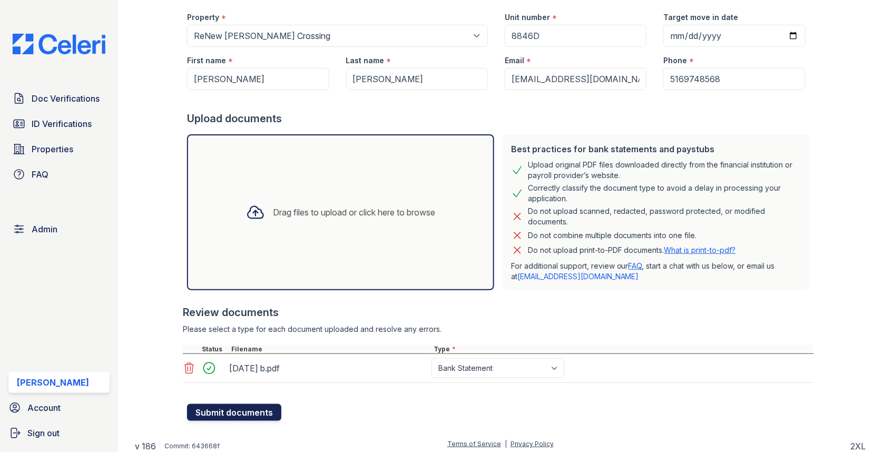
click at [259, 407] on button "Submit documents" at bounding box center [234, 412] width 94 height 17
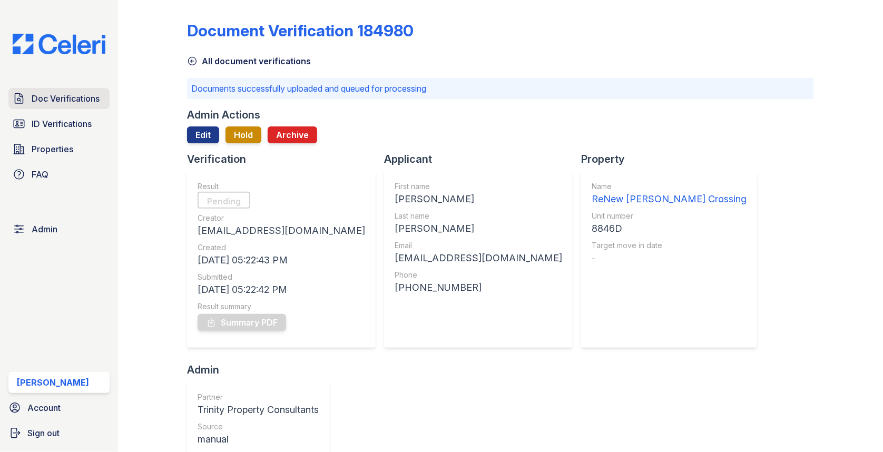
click at [71, 106] on link "Doc Verifications" at bounding box center [58, 98] width 101 height 21
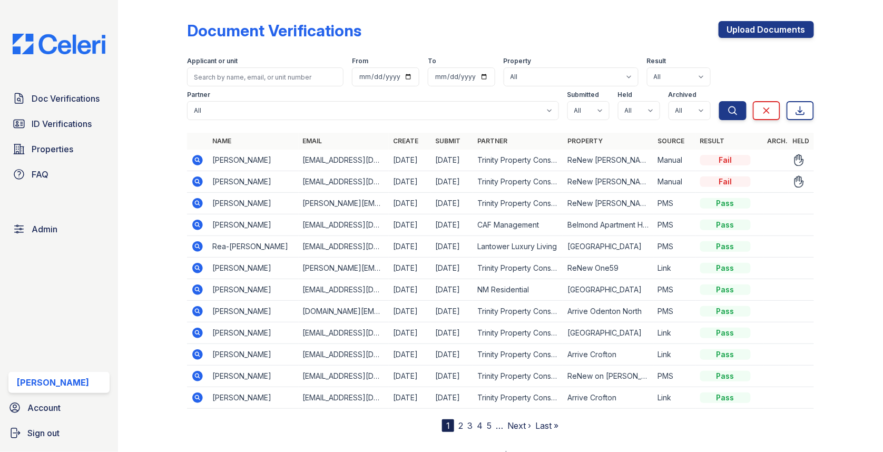
click at [196, 181] on icon at bounding box center [197, 181] width 3 height 3
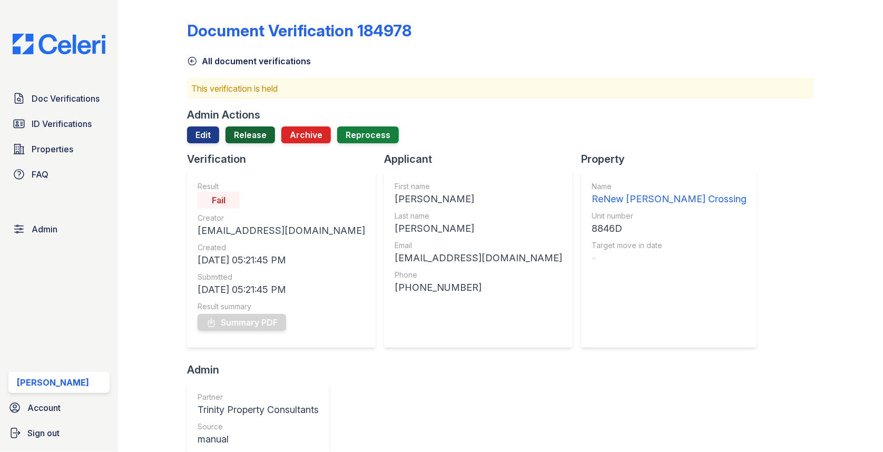
click at [254, 140] on link "Release" at bounding box center [251, 135] width 50 height 17
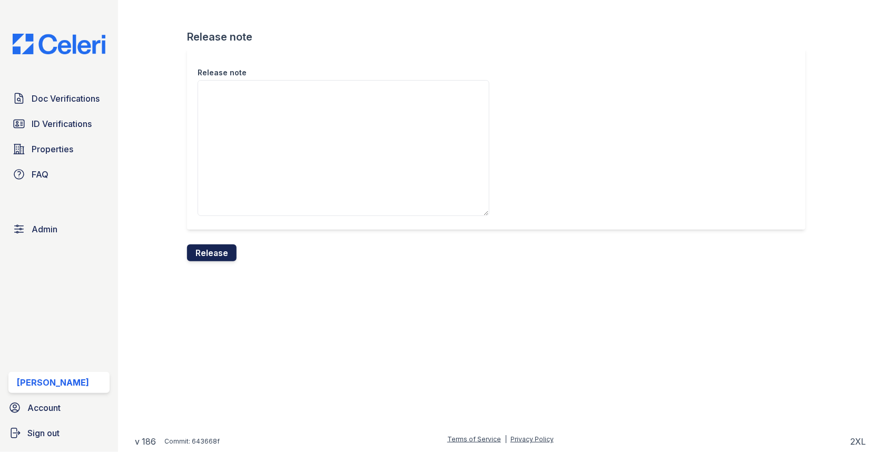
click at [211, 251] on button "Release" at bounding box center [212, 253] width 50 height 17
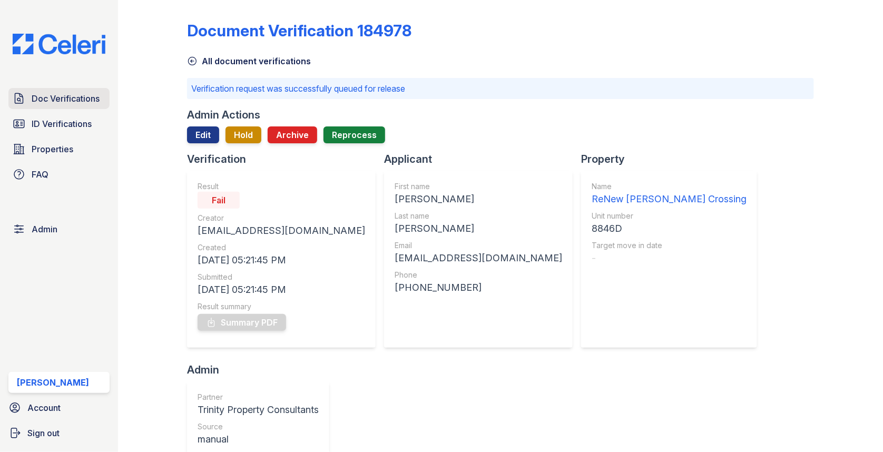
click at [76, 92] on link "Doc Verifications" at bounding box center [58, 98] width 101 height 21
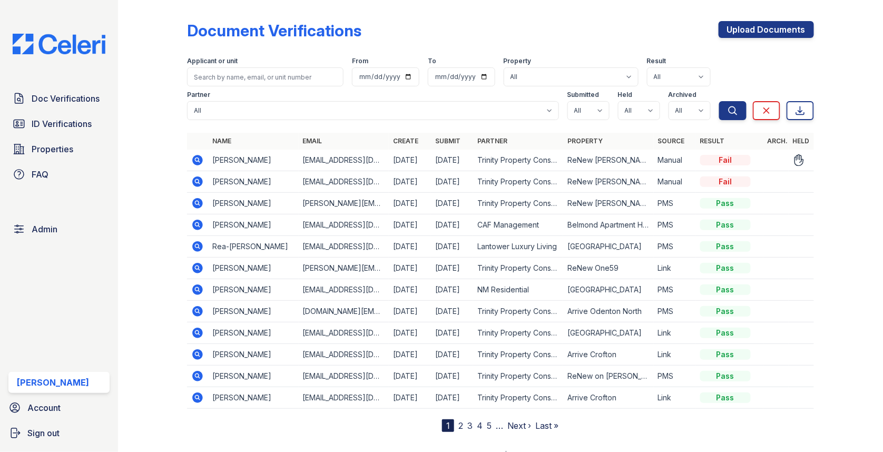
click at [190, 161] on td at bounding box center [197, 161] width 21 height 22
click at [199, 161] on icon at bounding box center [197, 160] width 13 height 13
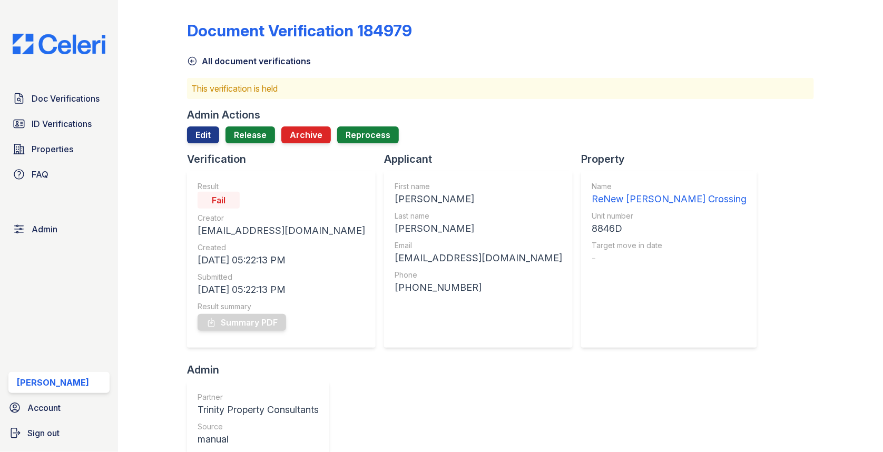
click at [200, 161] on div "Verification" at bounding box center [285, 159] width 197 height 15
click at [249, 133] on link "Release" at bounding box center [251, 135] width 50 height 17
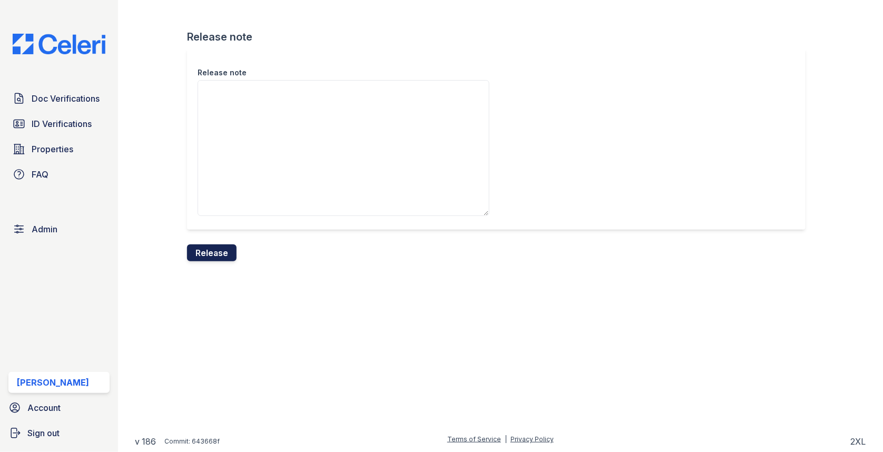
click at [220, 251] on button "Release" at bounding box center [212, 253] width 50 height 17
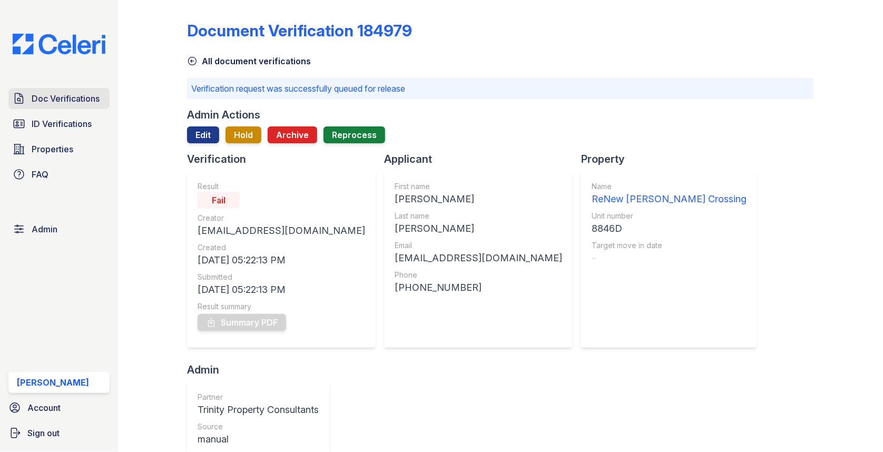
click at [76, 98] on span "Doc Verifications" at bounding box center [66, 98] width 68 height 13
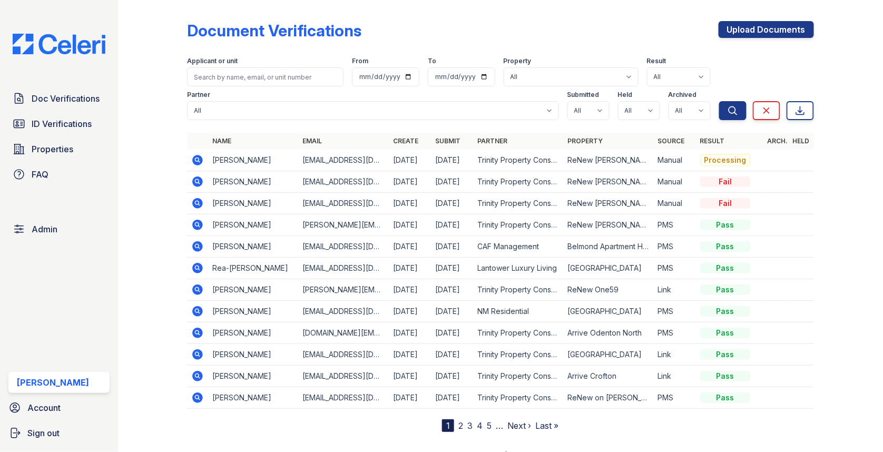
click at [196, 163] on icon at bounding box center [197, 160] width 11 height 11
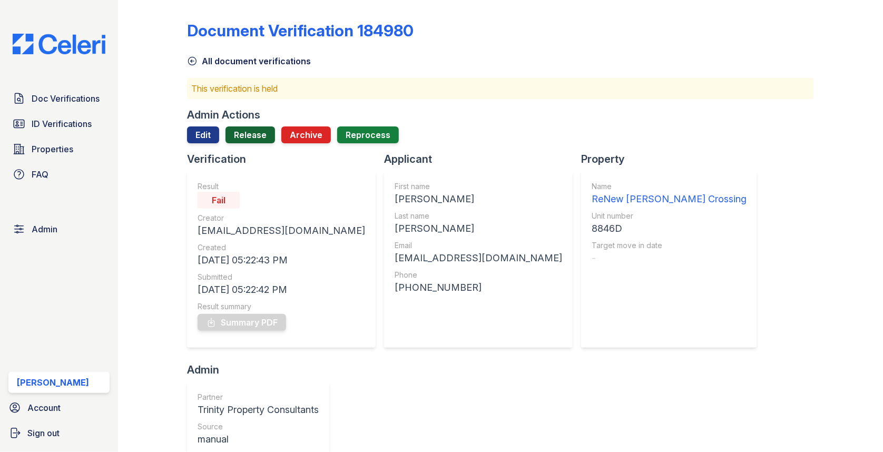
click at [236, 138] on link "Release" at bounding box center [251, 135] width 50 height 17
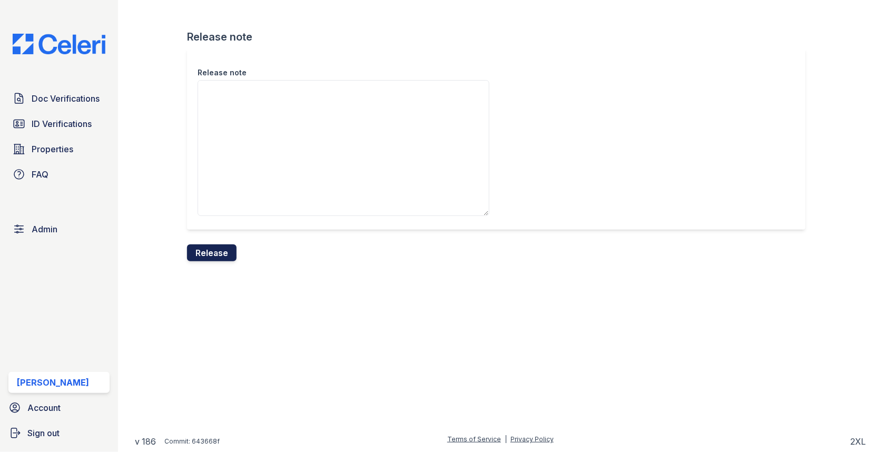
click at [220, 250] on button "Release" at bounding box center [212, 253] width 50 height 17
